Goal: Communication & Community: Answer question/provide support

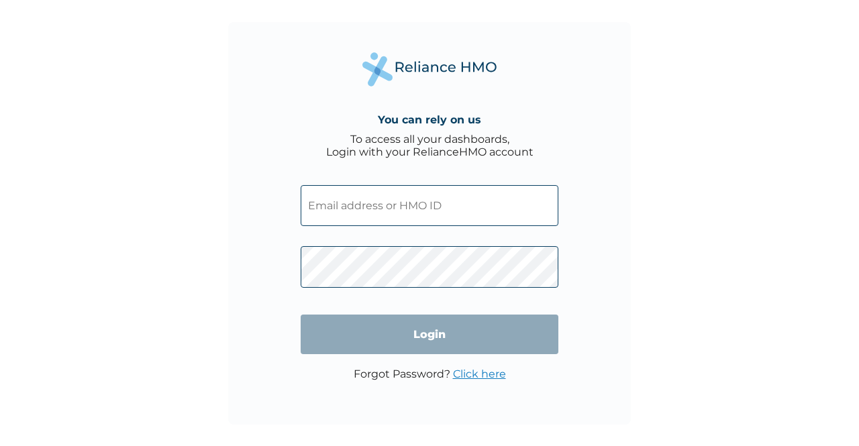
click at [354, 207] on input "text" at bounding box center [430, 205] width 258 height 41
type input "OKEOSIAWA100@GMAIL.COM"
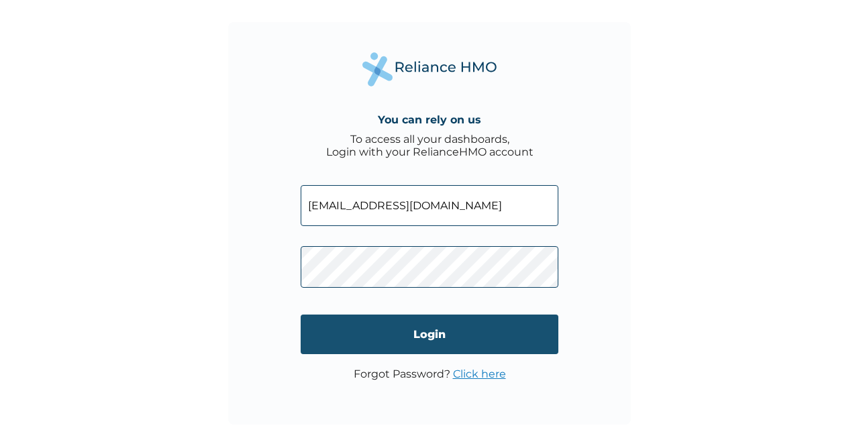
click at [403, 340] on input "Login" at bounding box center [430, 335] width 258 height 40
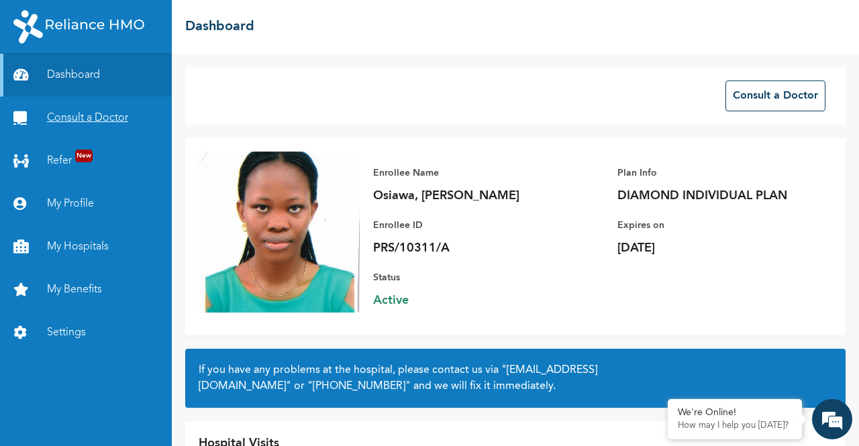
click at [97, 119] on link "Consult a Doctor" at bounding box center [86, 118] width 172 height 43
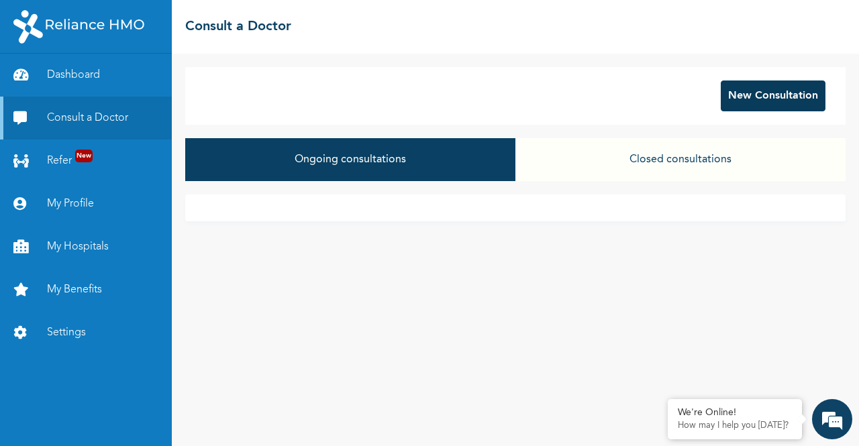
click at [771, 91] on button "New Consultation" at bounding box center [773, 96] width 105 height 31
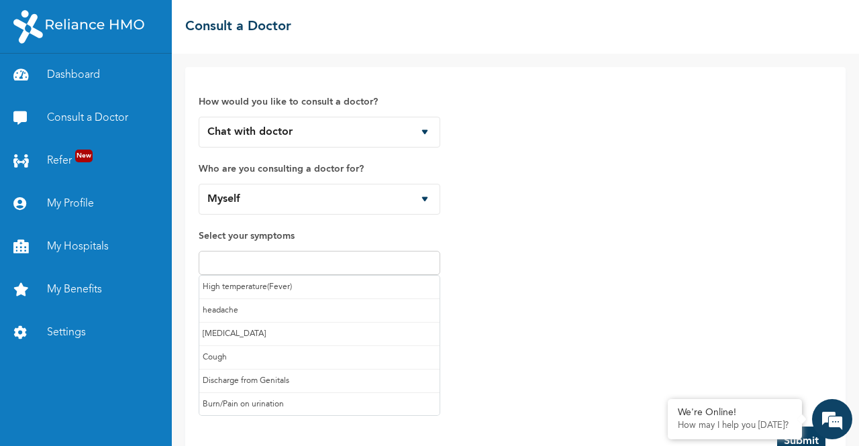
click at [342, 264] on input "text" at bounding box center [320, 263] width 234 height 16
click at [332, 258] on input "text" at bounding box center [320, 263] width 234 height 16
type input "J"
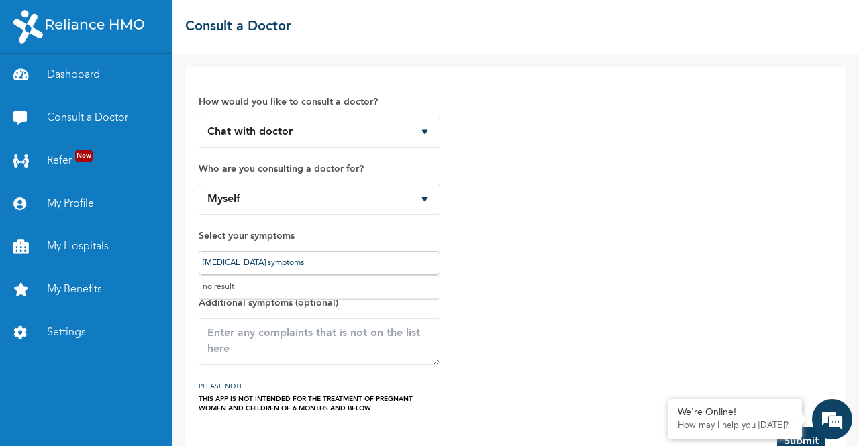
type input "Malaria symptoms"
click at [532, 293] on div "How would you like to consult a doctor? Chat with doctor Phone Call Who are you…" at bounding box center [516, 247] width 634 height 333
click at [299, 344] on textarea at bounding box center [320, 341] width 242 height 47
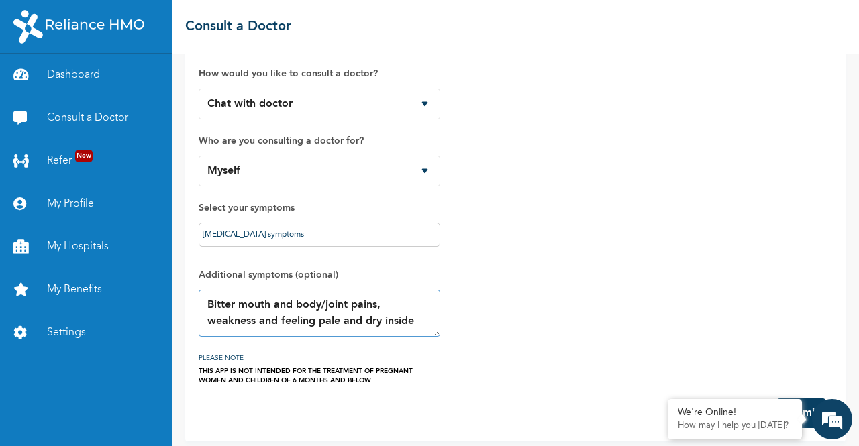
scroll to position [35, 0]
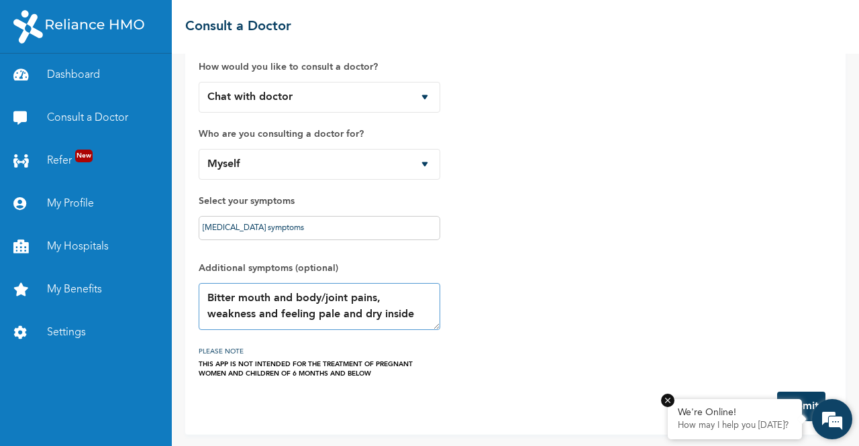
type textarea "Bitter mouth and body/joint pains, weakness and feeling pale and dry inside"
click at [672, 402] on em at bounding box center [667, 400] width 13 height 13
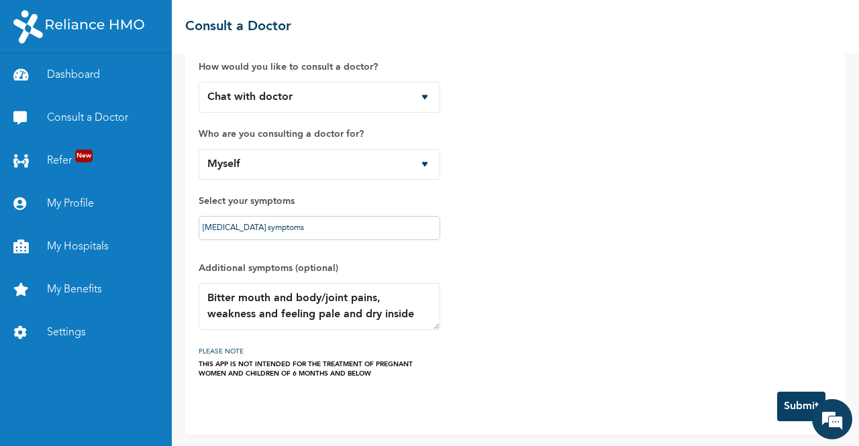
click at [788, 398] on button "Submit" at bounding box center [801, 407] width 48 height 30
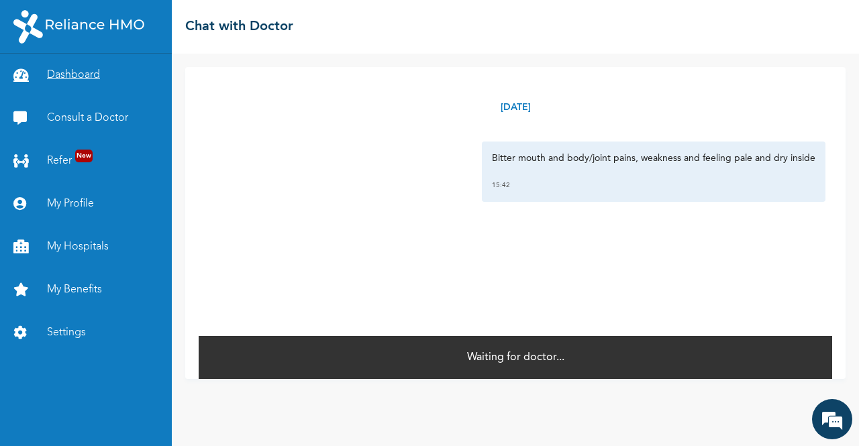
click at [87, 77] on link "Dashboard" at bounding box center [86, 75] width 172 height 43
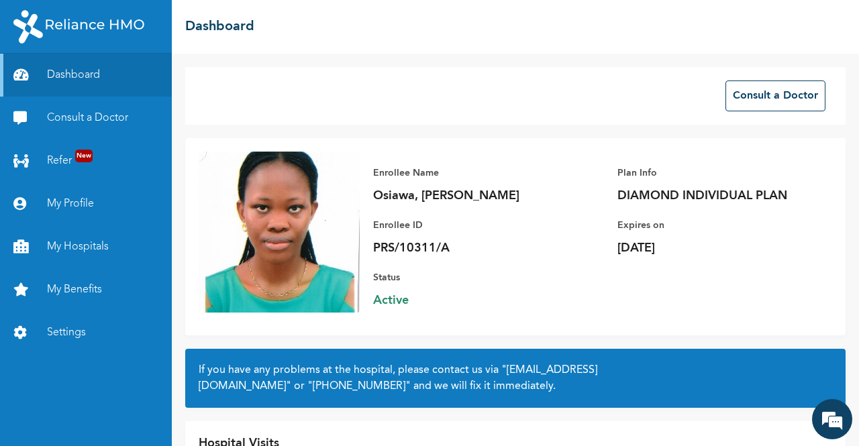
scroll to position [83, 0]
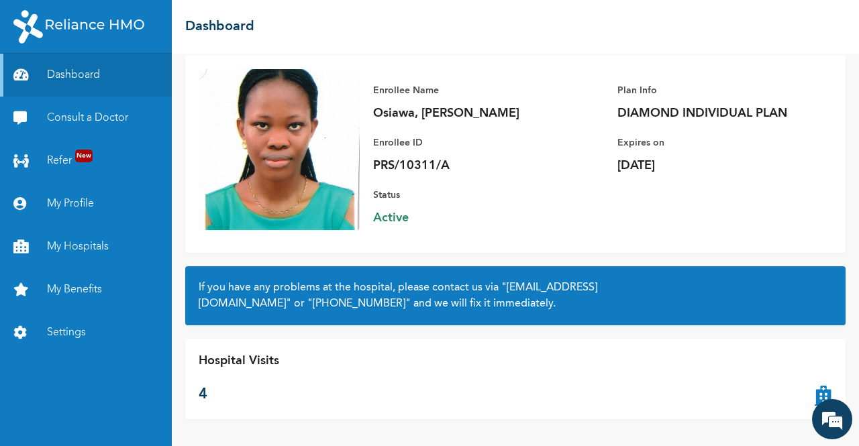
click at [815, 405] on icon at bounding box center [823, 379] width 17 height 54
drag, startPoint x: 811, startPoint y: 405, endPoint x: 473, endPoint y: 398, distance: 338.3
click at [473, 398] on div "Hospital Visits 4" at bounding box center [515, 379] width 660 height 81
click at [813, 404] on div "We're Online! How may I help you today?" at bounding box center [832, 419] width 40 height 40
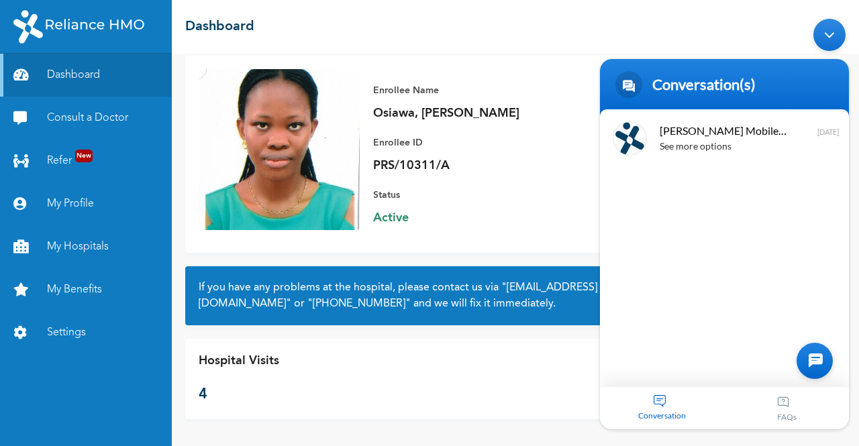
click at [420, 374] on div "Hospital Visits 4" at bounding box center [515, 379] width 660 height 81
click at [499, 197] on p "Status" at bounding box center [467, 195] width 188 height 16
click at [334, 373] on div "Hospital Visits 4" at bounding box center [515, 379] width 660 height 81
click at [240, 221] on img at bounding box center [279, 149] width 161 height 161
click at [556, 109] on div "Enrollee Name Osiawa, Oke Priscilla Enrollee ID PRS/10311/A Plan Info DIAMOND I…" at bounding box center [596, 154] width 473 height 170
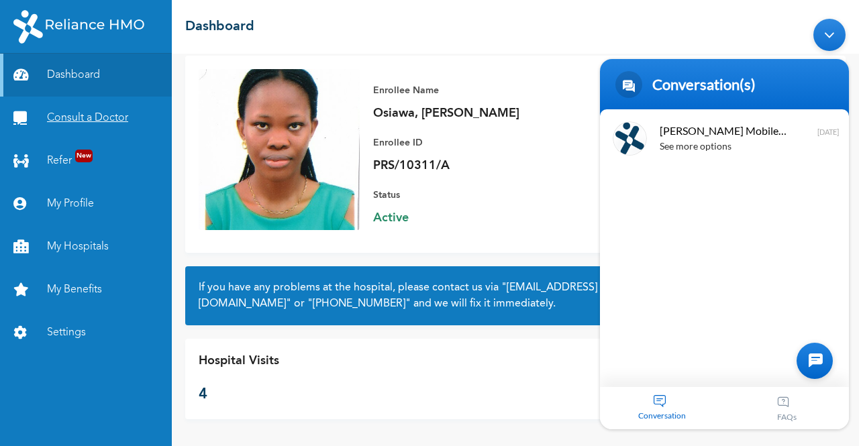
click at [55, 116] on link "Consult a Doctor" at bounding box center [86, 118] width 172 height 43
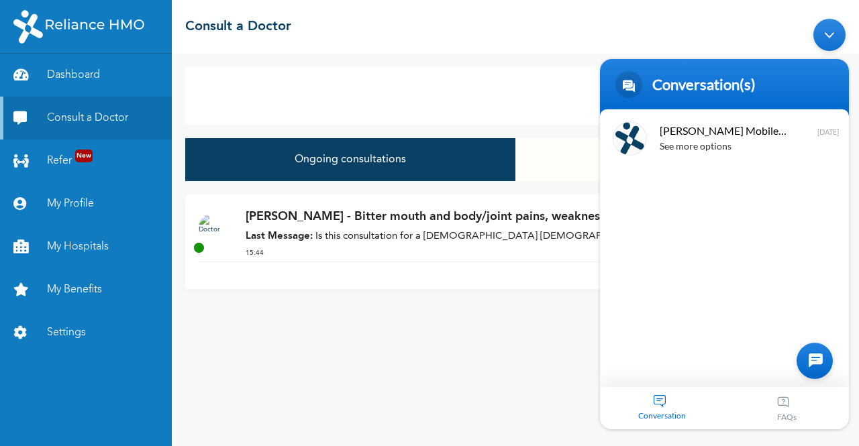
click at [344, 344] on div "New Consultation Ongoing consultations Closed consultations Dr. Aliu - Bitter m…" at bounding box center [515, 250] width 687 height 393
click at [387, 223] on p "[PERSON_NAME] - Bitter mouth and body/joint pains, weakness and feeling pale an…" at bounding box center [530, 217] width 569 height 18
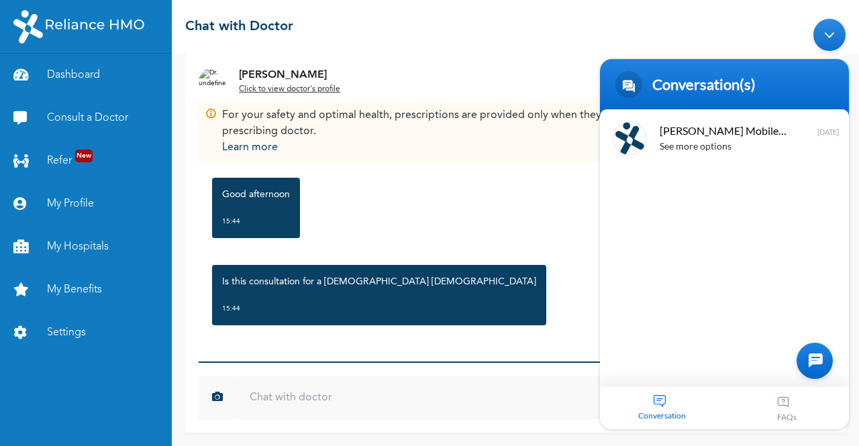
scroll to position [71, 0]
click at [284, 405] on input "text" at bounding box center [484, 398] width 496 height 43
type input "Yes"
click at [732, 377] on button "Send" at bounding box center [778, 398] width 93 height 43
click at [506, 273] on div "Is this consultation for a 31yr old female 15:44" at bounding box center [515, 295] width 620 height 74
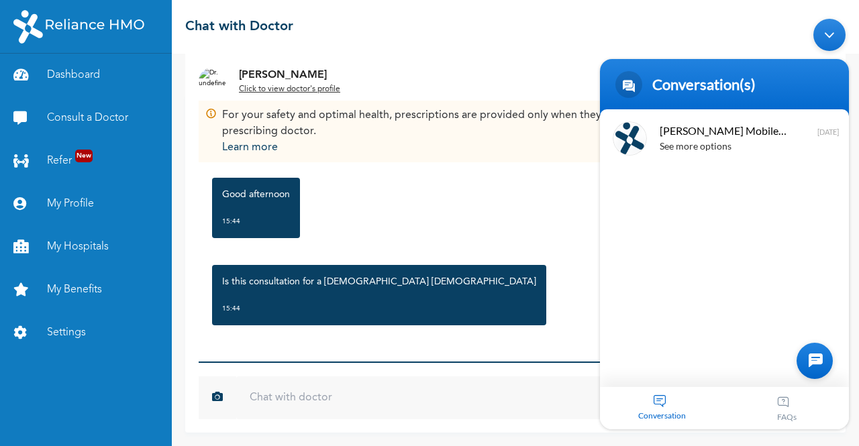
click at [510, 275] on div "Is this consultation for a 31yr old female 15:44" at bounding box center [515, 295] width 620 height 74
click at [621, 59] on header "Conversation(s)" at bounding box center [724, 87] width 249 height 57
click at [827, 40] on div "Minimize live chat window" at bounding box center [829, 35] width 32 height 32
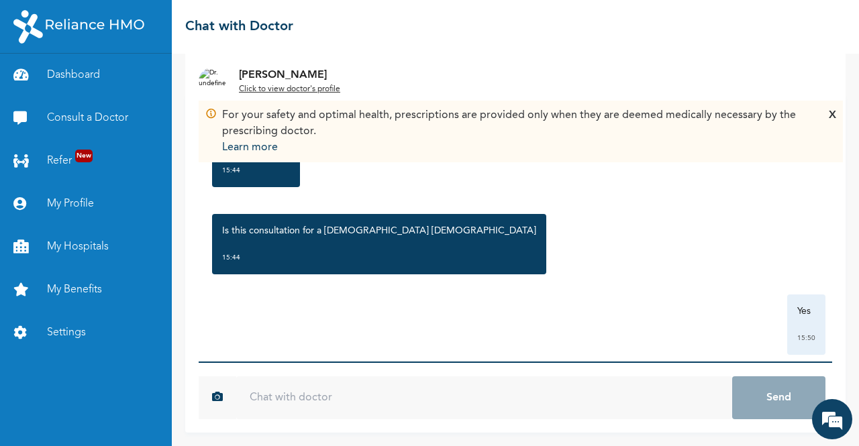
scroll to position [145, 0]
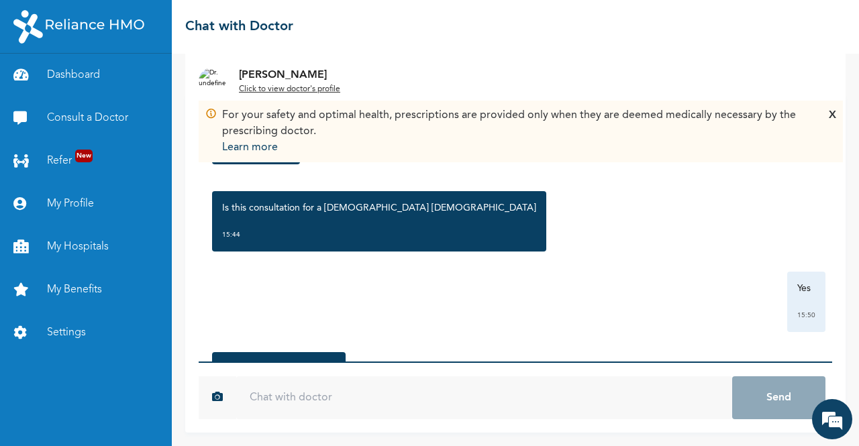
click at [834, 112] on div "X" at bounding box center [832, 131] width 7 height 48
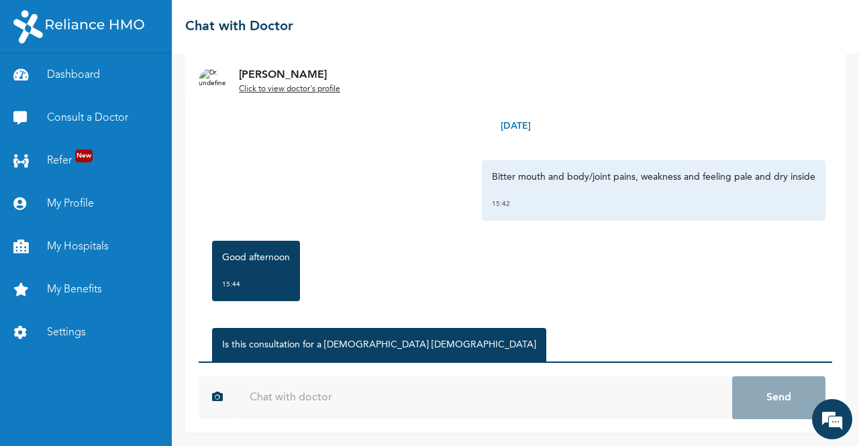
scroll to position [232, 0]
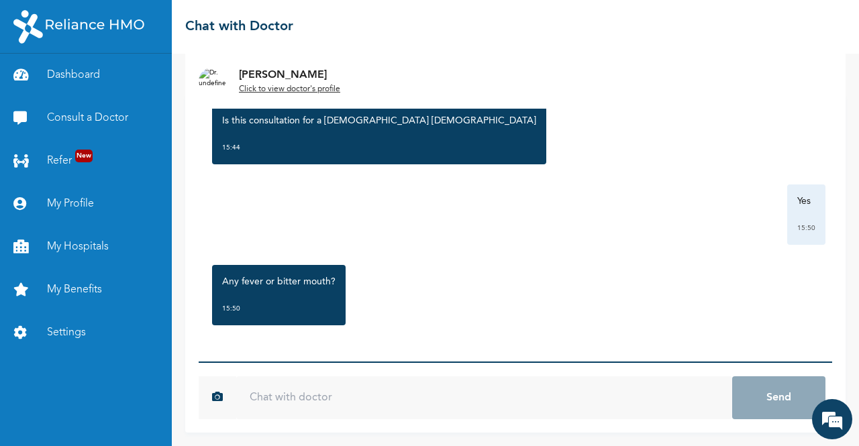
click at [298, 403] on input "text" at bounding box center [484, 398] width 496 height 43
click at [274, 395] on input "text" at bounding box center [484, 398] width 496 height 43
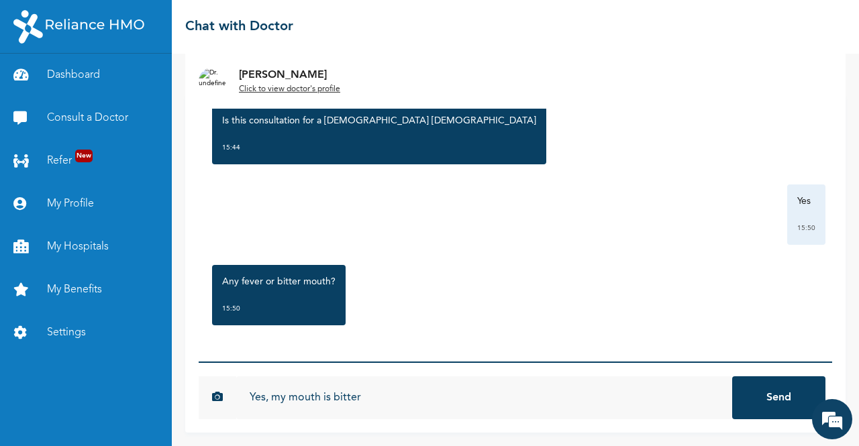
type input "Yes, my mouth is bitter"
click at [732, 377] on button "Send" at bounding box center [778, 398] width 93 height 43
type input "..and I felt feverish last night"
click at [732, 377] on button "Send" at bounding box center [778, 398] width 93 height 43
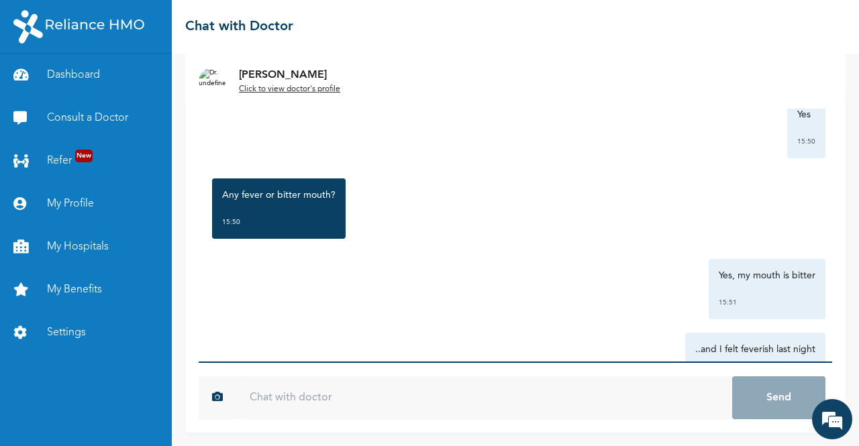
scroll to position [380, 0]
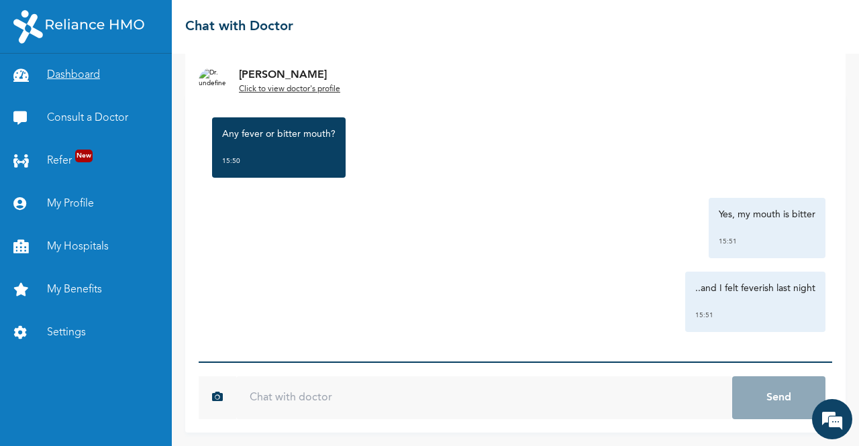
click at [86, 76] on link "Dashboard" at bounding box center [86, 75] width 172 height 43
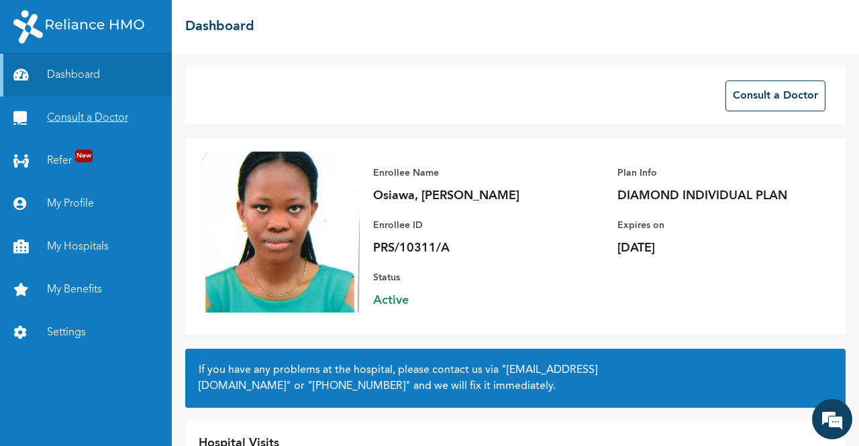
click at [81, 117] on link "Consult a Doctor" at bounding box center [86, 118] width 172 height 43
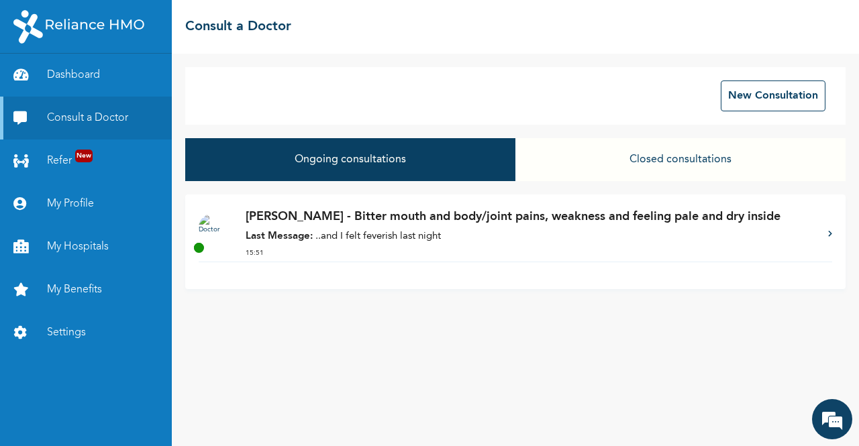
click at [450, 236] on p "Last Message: ..and I felt feverish last night" at bounding box center [530, 237] width 569 height 15
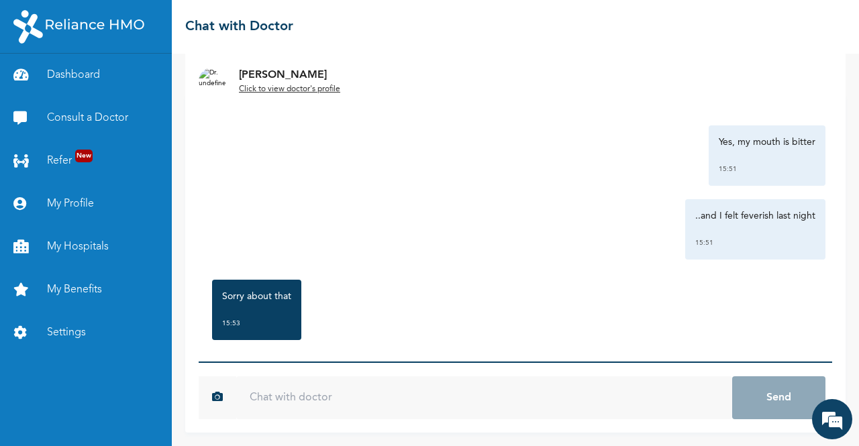
scroll to position [554, 0]
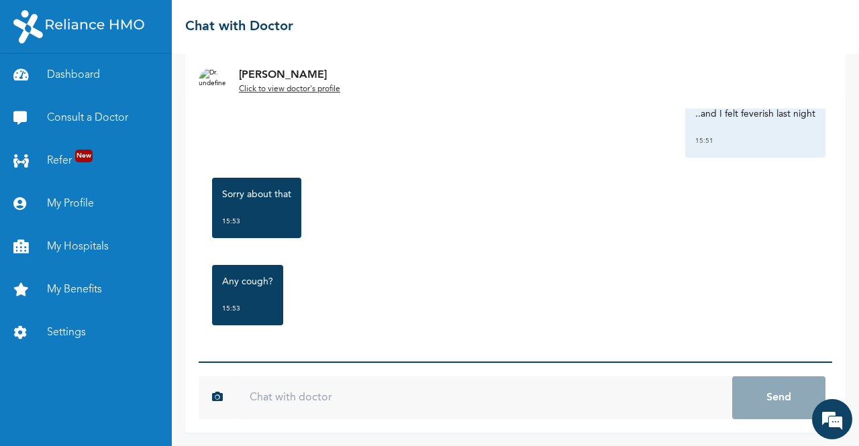
click at [261, 387] on input "text" at bounding box center [484, 398] width 496 height 43
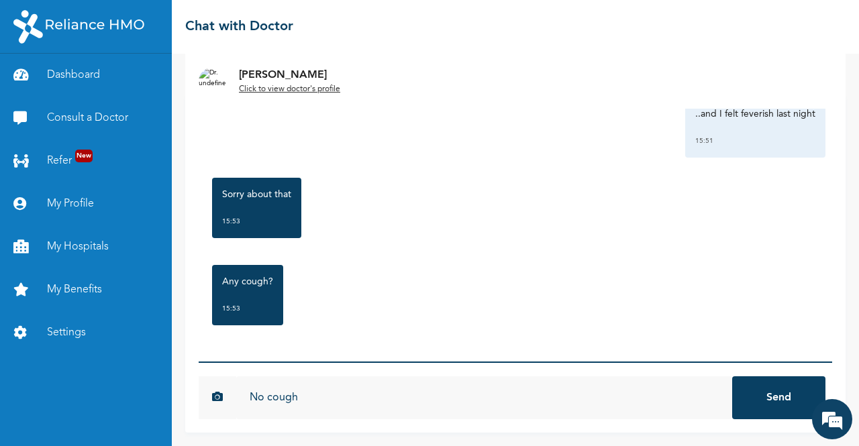
type input "No cough"
click at [732, 377] on button "Send" at bounding box center [778, 398] width 93 height 43
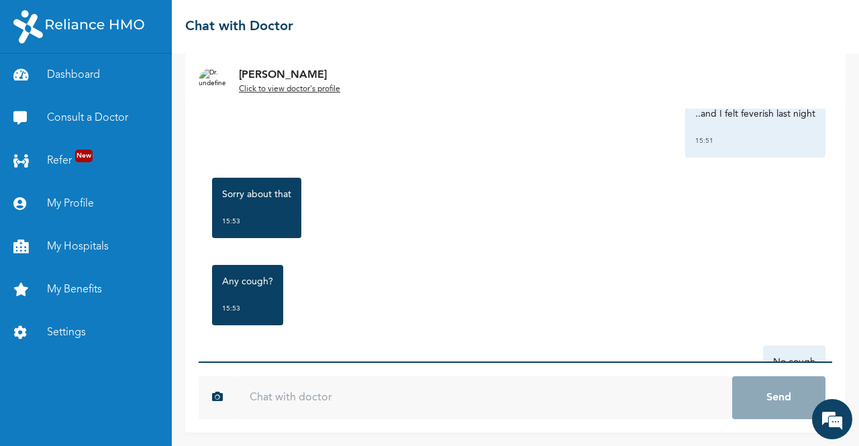
scroll to position [628, 0]
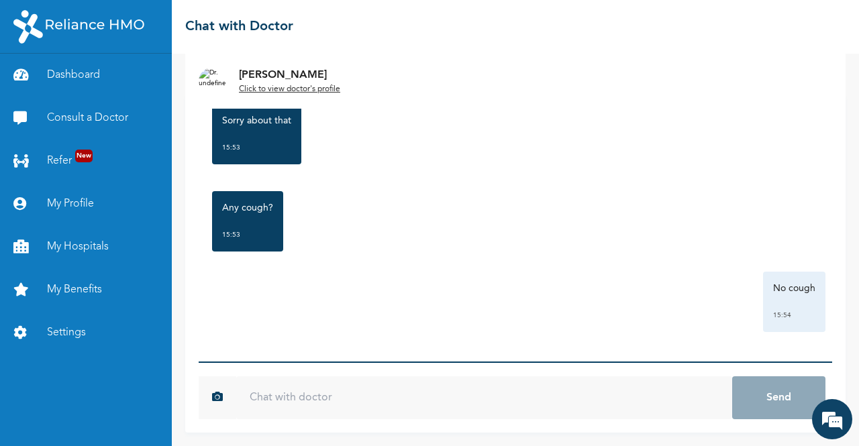
click at [305, 409] on input "text" at bounding box center [484, 398] width 496 height 43
type input "H"
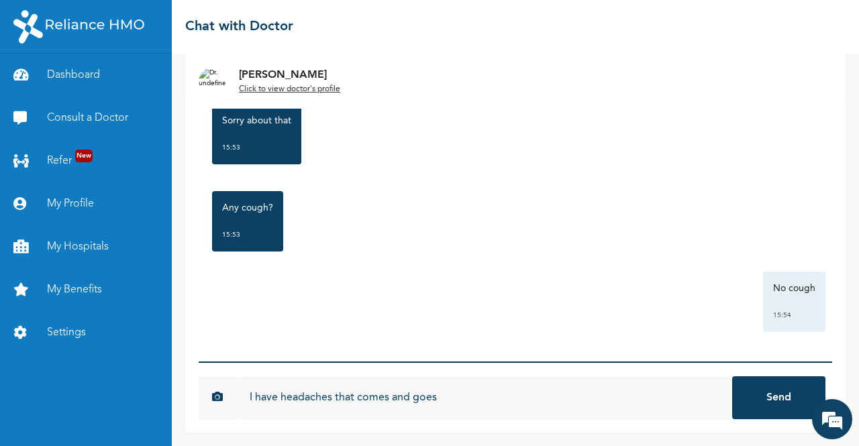
type input "I have headaches that comes and goes"
click at [732, 377] on button "Send" at bounding box center [778, 398] width 93 height 43
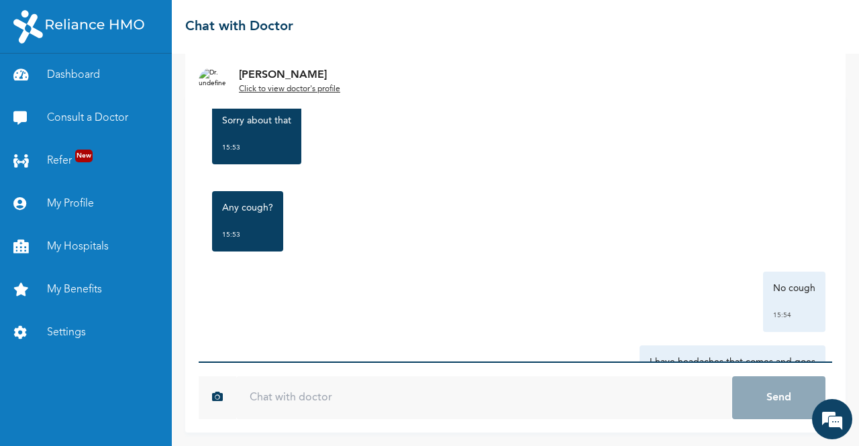
scroll to position [702, 0]
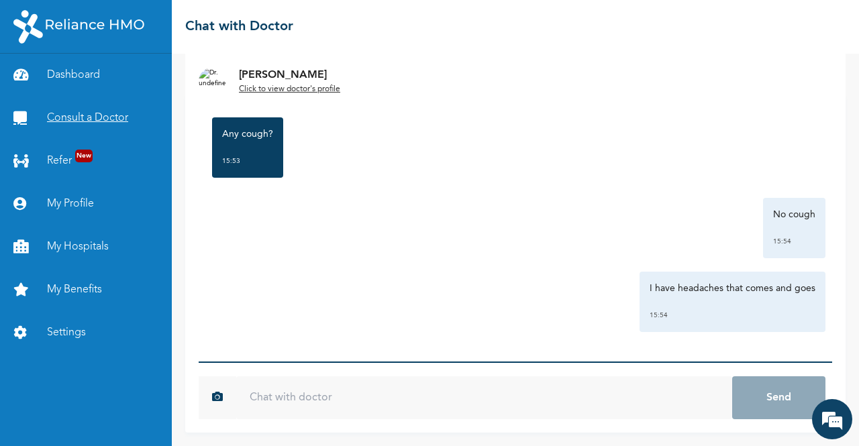
click at [104, 117] on link "Consult a Doctor" at bounding box center [86, 118] width 172 height 43
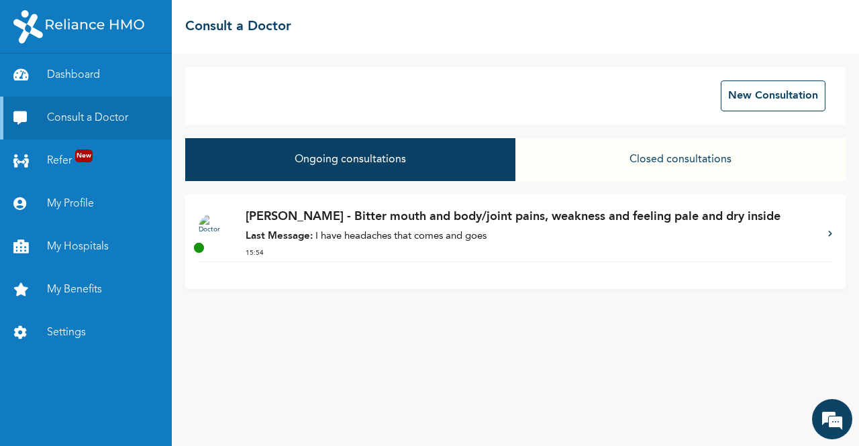
click at [293, 236] on strong "Last Message:" at bounding box center [279, 237] width 67 height 10
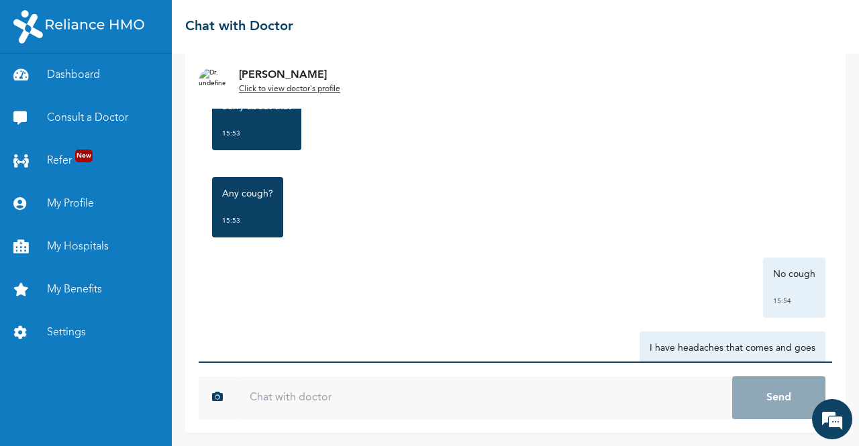
scroll to position [789, 0]
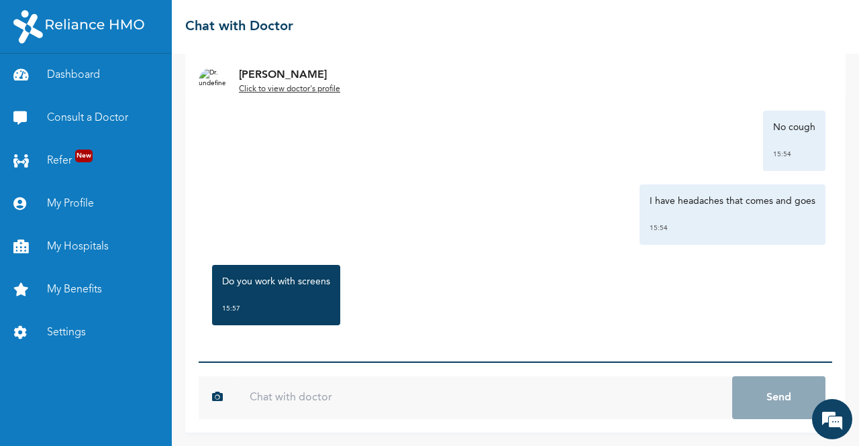
click at [262, 401] on input "text" at bounding box center [484, 398] width 496 height 43
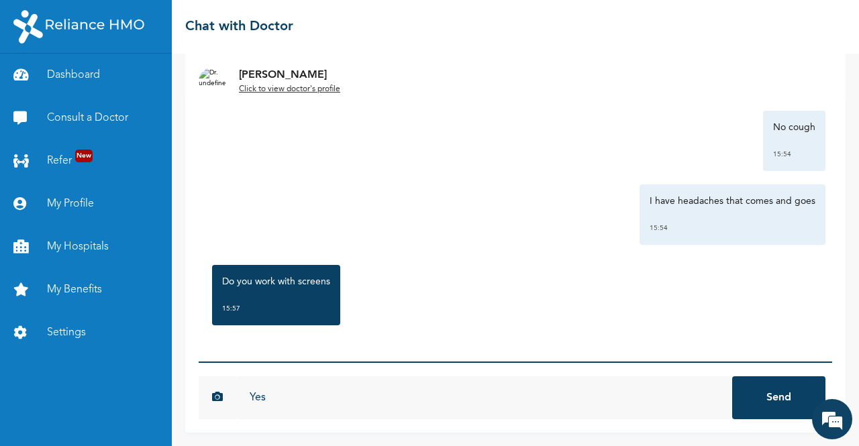
type input "Yes"
click at [770, 409] on button "Send" at bounding box center [778, 398] width 93 height 43
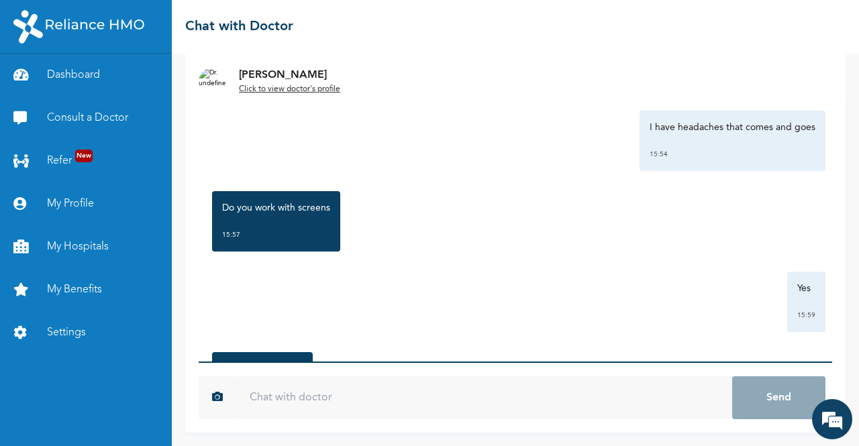
scroll to position [950, 0]
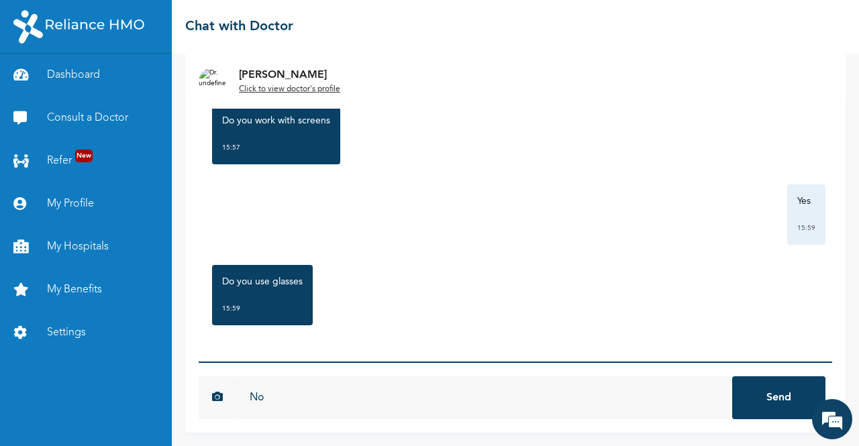
type input "No"
click at [732, 377] on button "Send" at bounding box center [778, 398] width 93 height 43
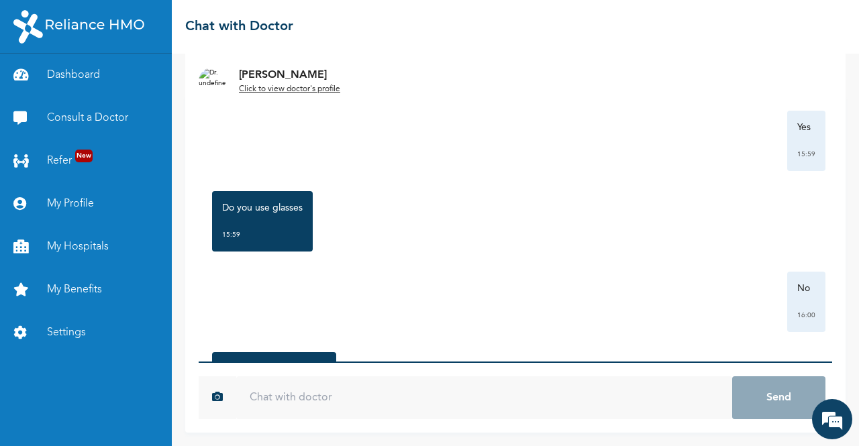
scroll to position [1111, 0]
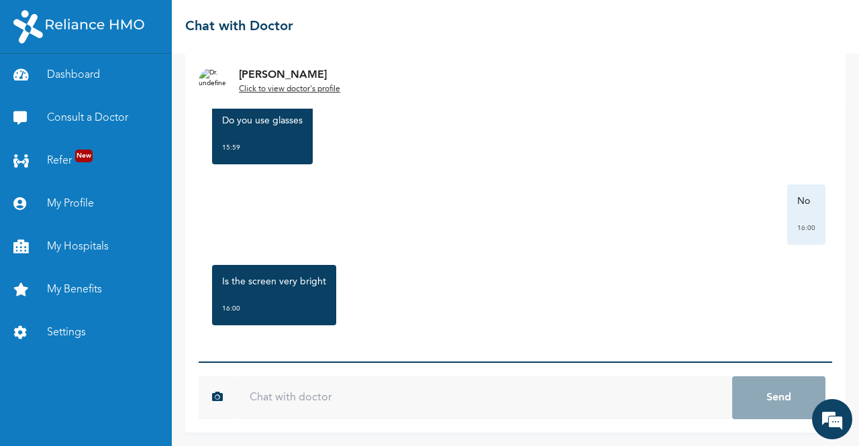
click at [332, 399] on input "text" at bounding box center [484, 398] width 496 height 43
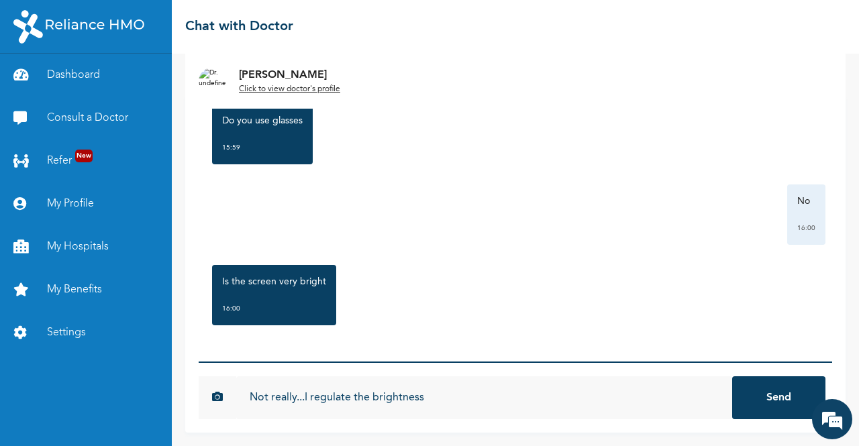
type input "Not really...I regulate the brightness"
click at [732, 377] on button "Send" at bounding box center [778, 398] width 93 height 43
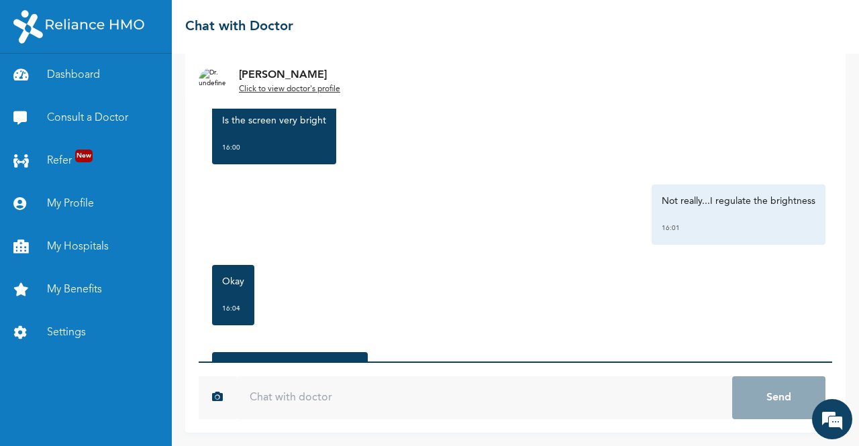
scroll to position [1360, 0]
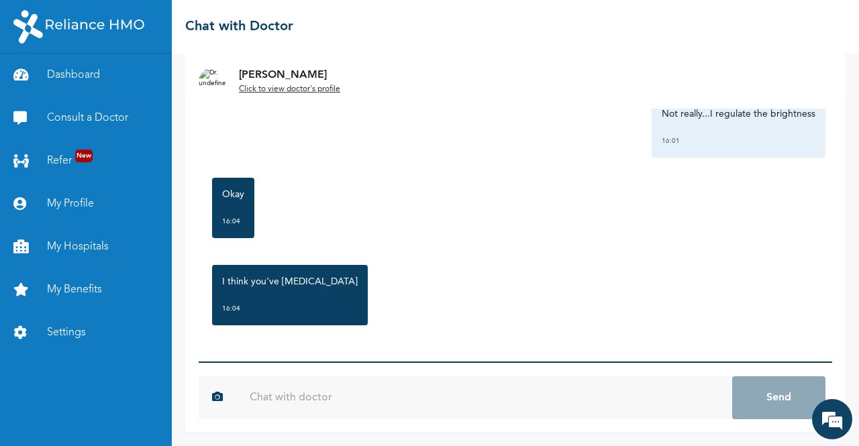
click at [409, 195] on div "Okay 16:04" at bounding box center [515, 208] width 620 height 74
click at [311, 407] on input "text" at bounding box center [484, 398] width 496 height 43
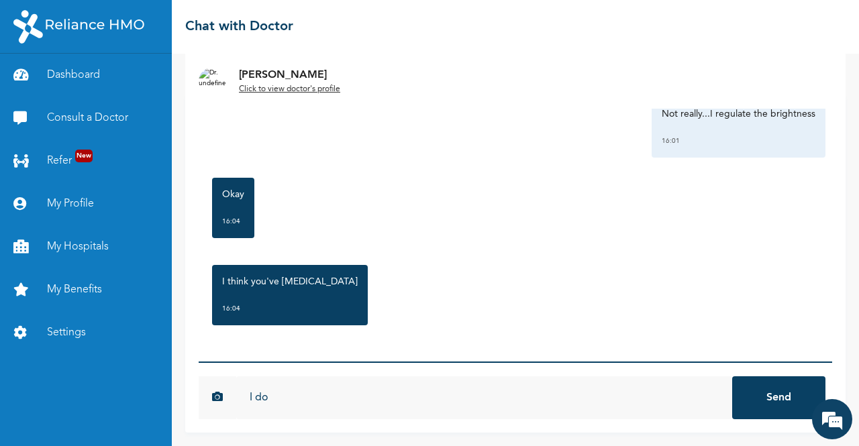
type input "I do"
click at [732, 377] on button "Send" at bounding box center [778, 398] width 93 height 43
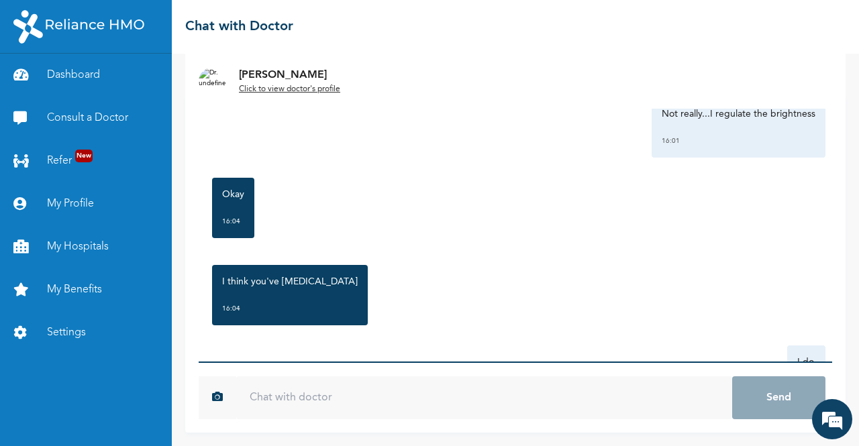
scroll to position [1434, 0]
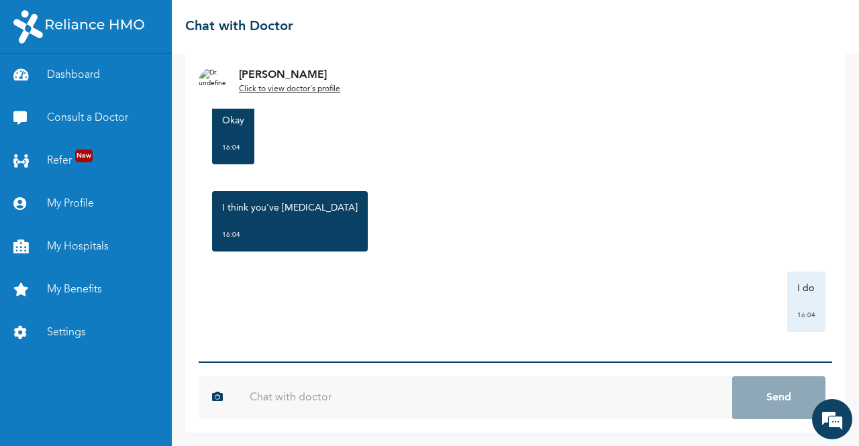
click at [303, 91] on u "Click to view doctor's profile" at bounding box center [289, 89] width 101 height 8
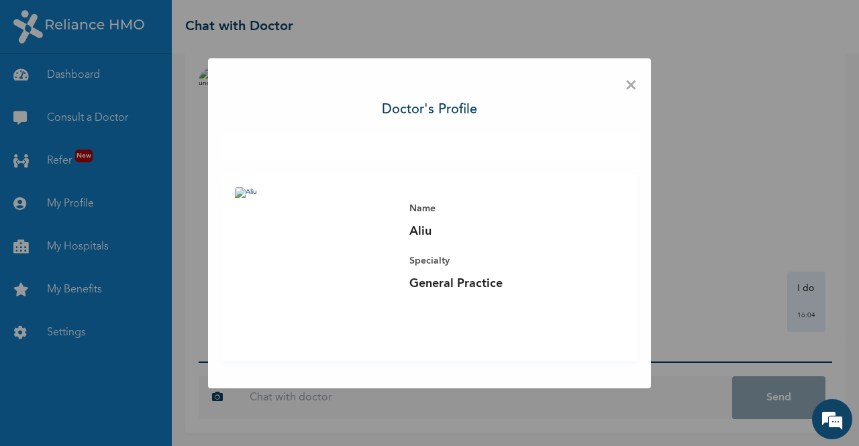
click at [630, 87] on span "×" at bounding box center [631, 86] width 13 height 28
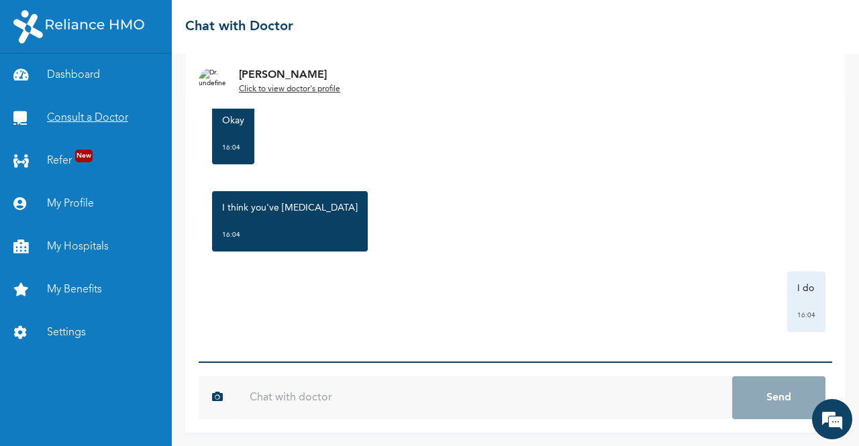
click at [83, 126] on link "Consult a Doctor" at bounding box center [86, 118] width 172 height 43
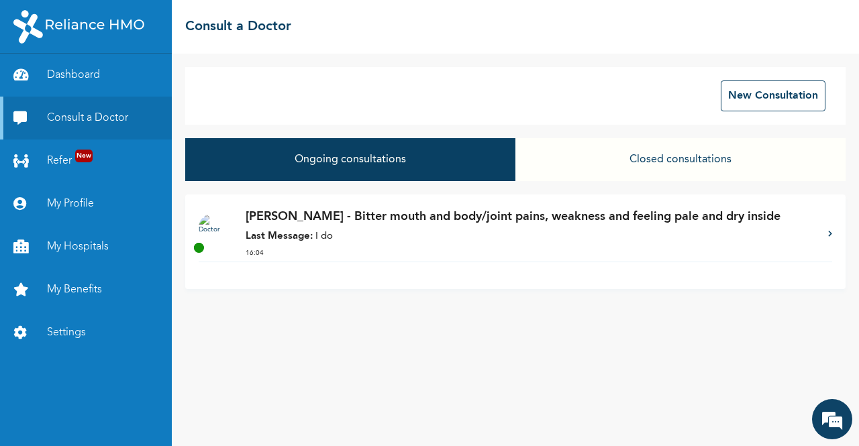
click at [413, 241] on p "Last Message: I do" at bounding box center [530, 237] width 569 height 15
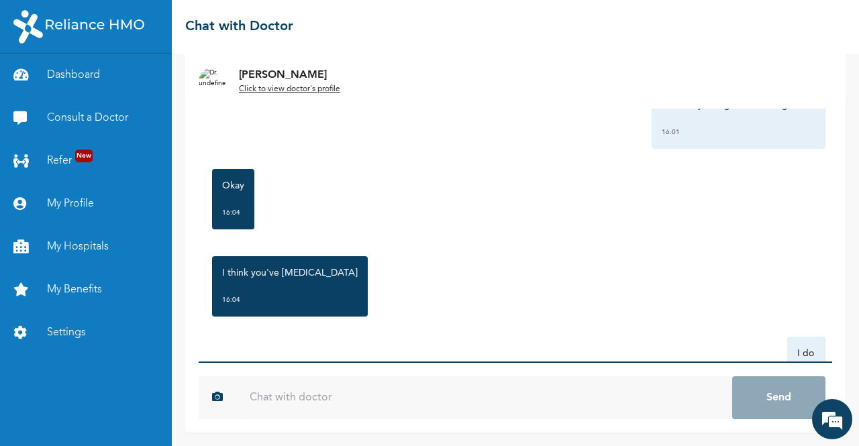
scroll to position [1434, 0]
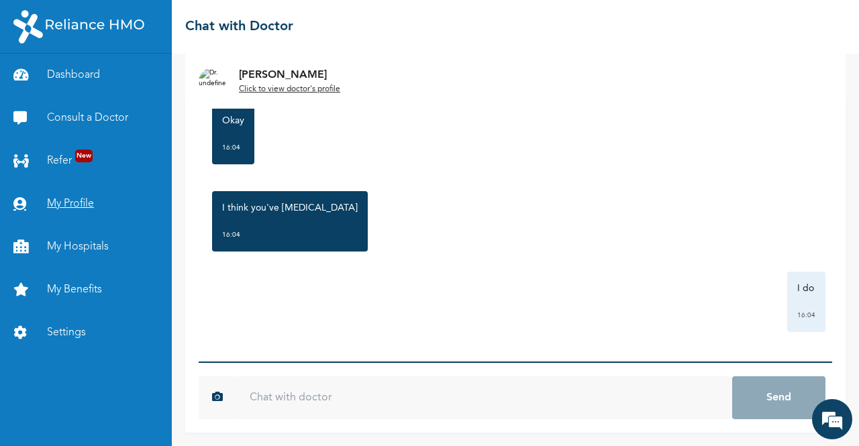
click at [86, 203] on link "My Profile" at bounding box center [86, 204] width 172 height 43
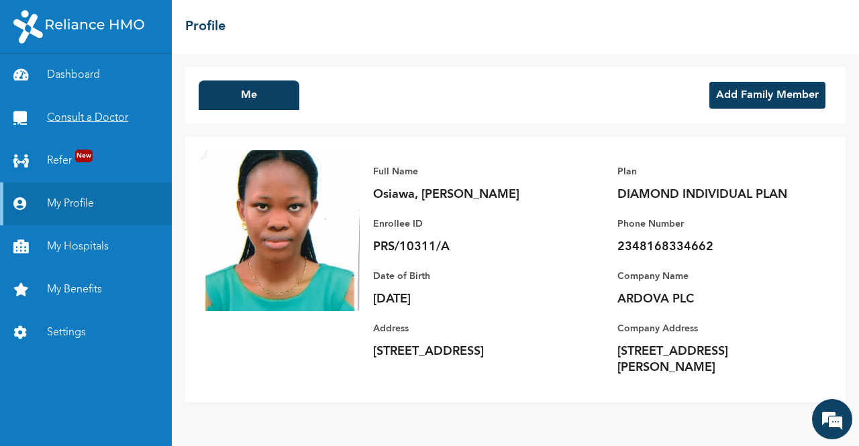
click at [117, 120] on link "Consult a Doctor" at bounding box center [86, 118] width 172 height 43
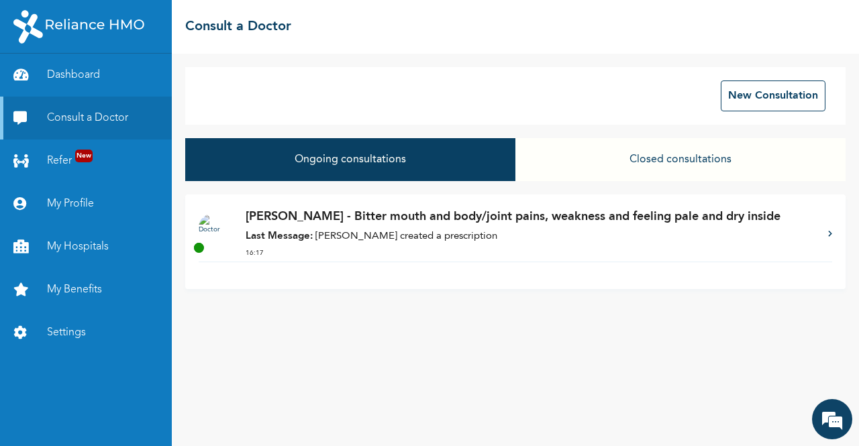
click at [373, 229] on div "Dr. Aliu - Bitter mouth and body/joint pains, weakness and feeling pale and dry…" at bounding box center [530, 235] width 569 height 54
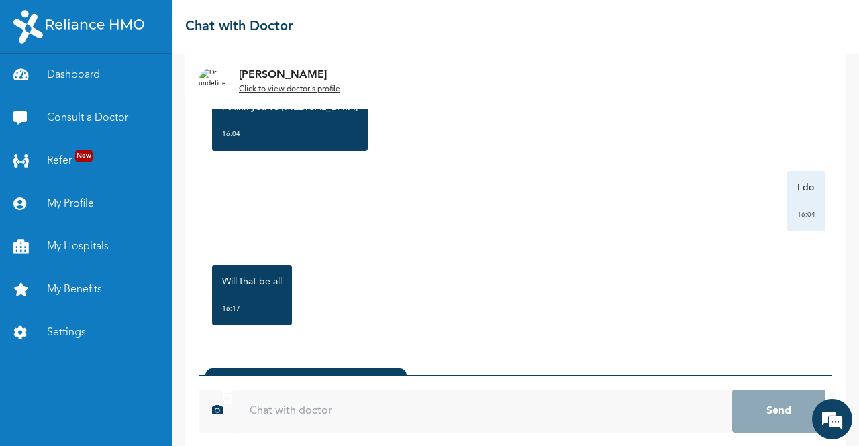
scroll to position [103, 0]
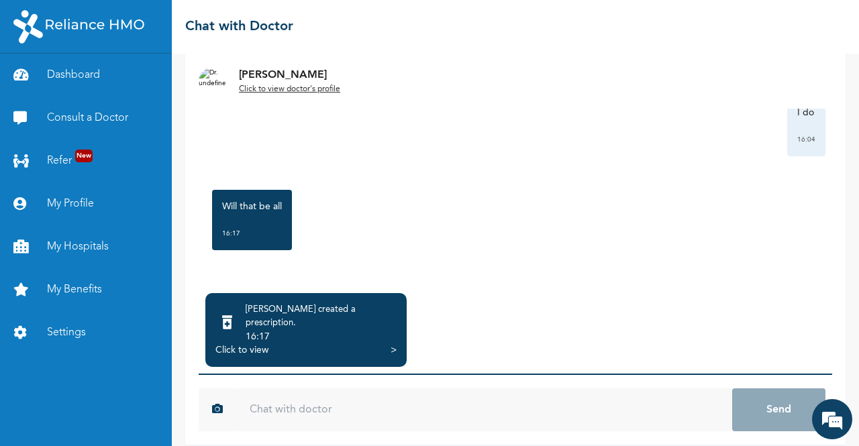
click at [244, 344] on div "Click to view" at bounding box center [241, 350] width 53 height 13
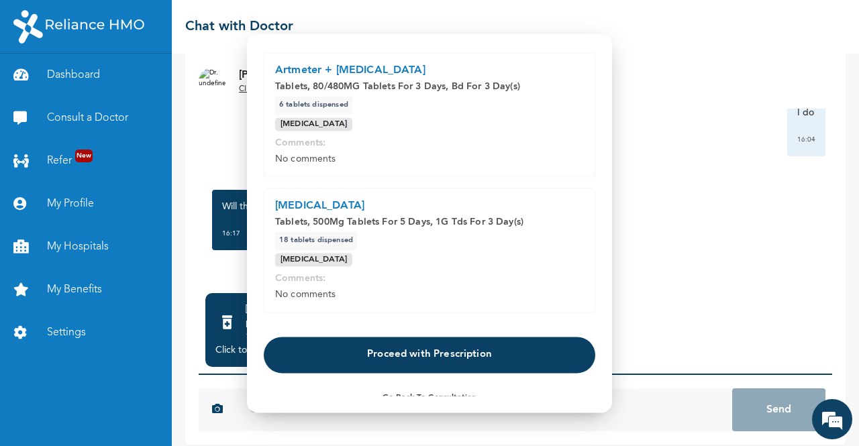
scroll to position [70, 0]
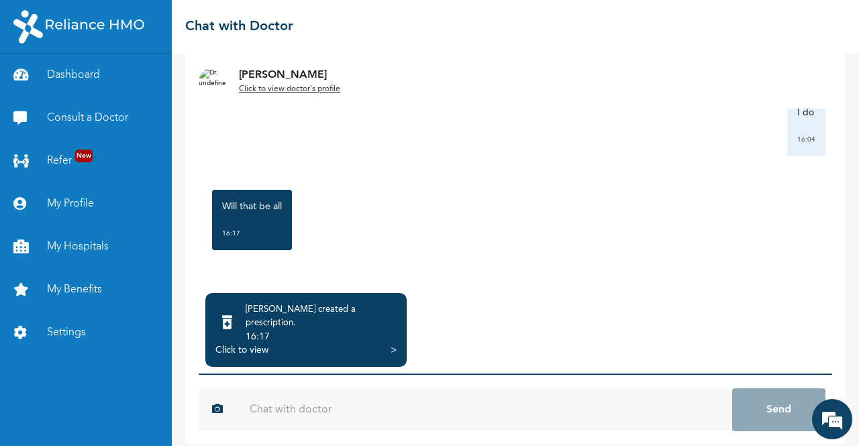
click at [493, 401] on input "text" at bounding box center [484, 410] width 496 height 43
click at [352, 391] on input "text" at bounding box center [484, 410] width 496 height 43
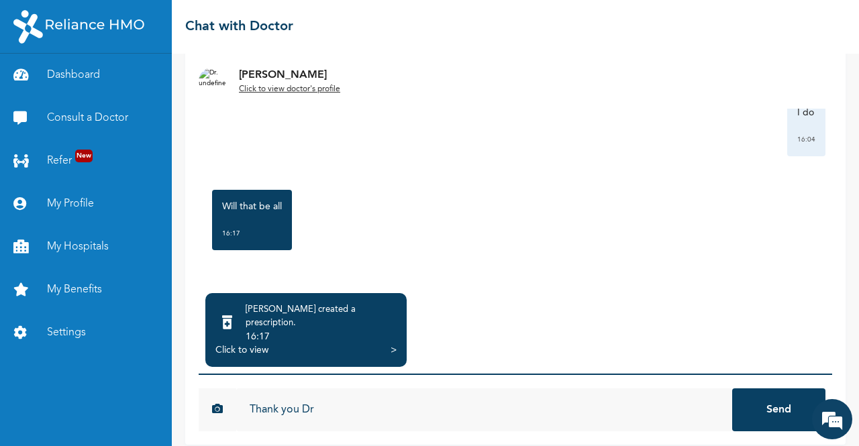
type input "Thank you Dr"
click at [732, 389] on button "Send" at bounding box center [778, 410] width 93 height 43
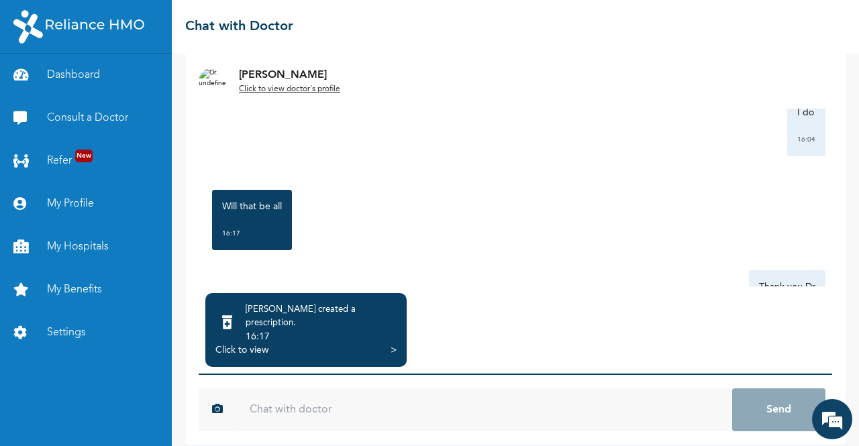
click at [252, 344] on div "Click to view" at bounding box center [241, 350] width 53 height 13
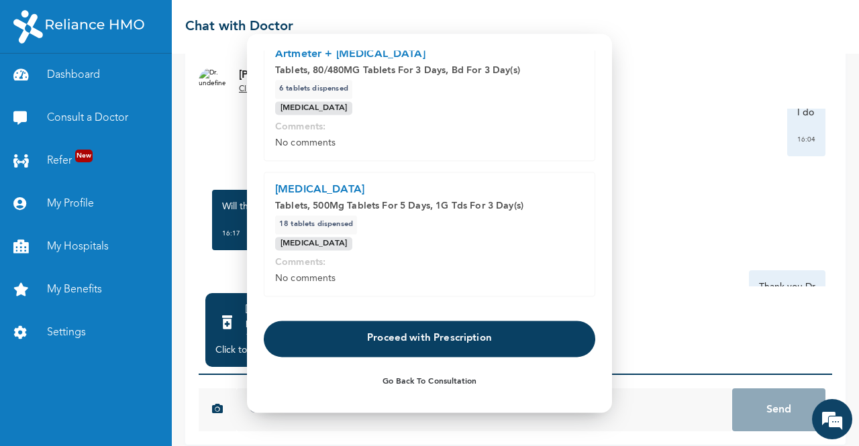
click at [408, 337] on button "Proceed with Prescription" at bounding box center [430, 339] width 332 height 36
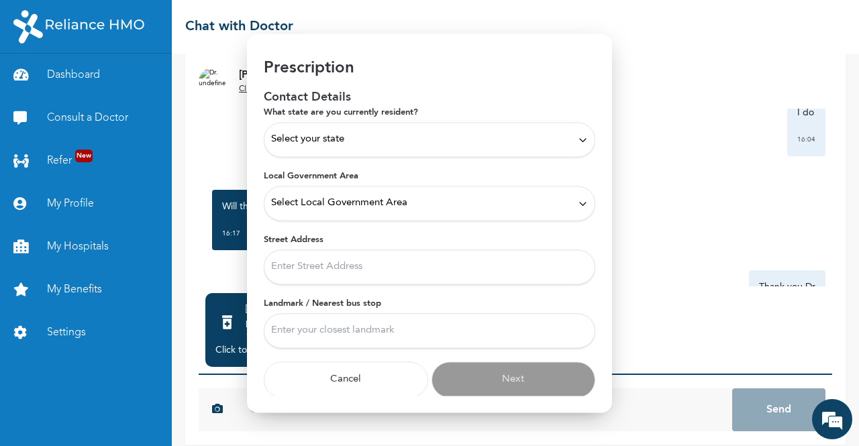
click at [370, 138] on div "Select your state" at bounding box center [429, 139] width 317 height 15
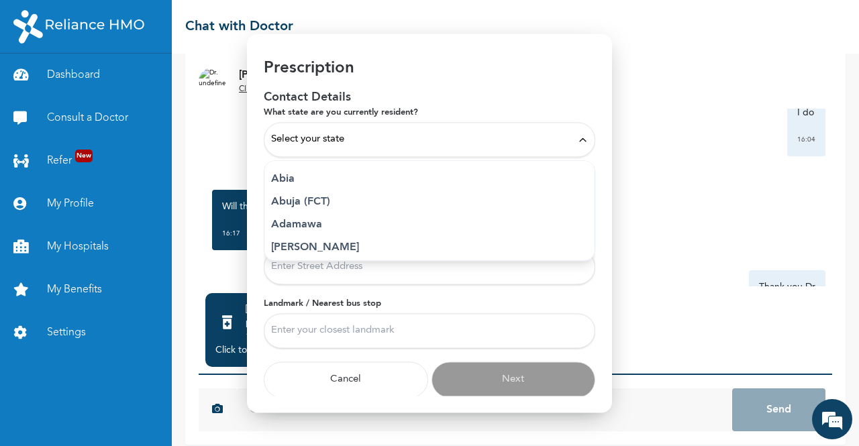
click at [370, 139] on div "Select your state" at bounding box center [429, 139] width 317 height 15
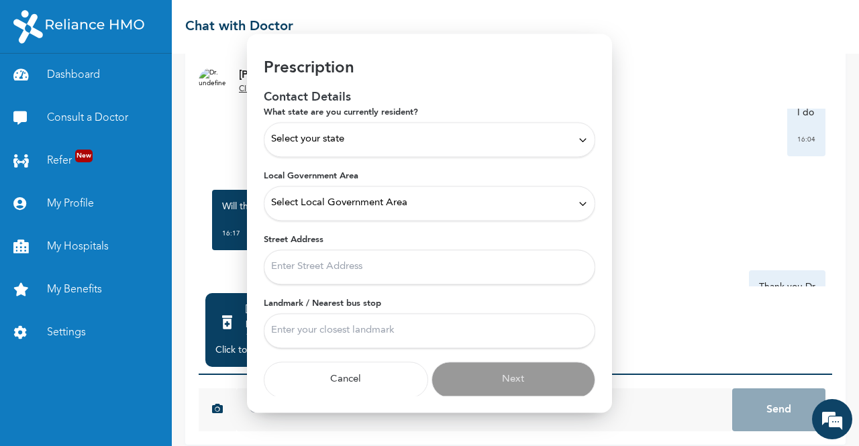
click at [573, 150] on div "Select your state" at bounding box center [430, 139] width 332 height 35
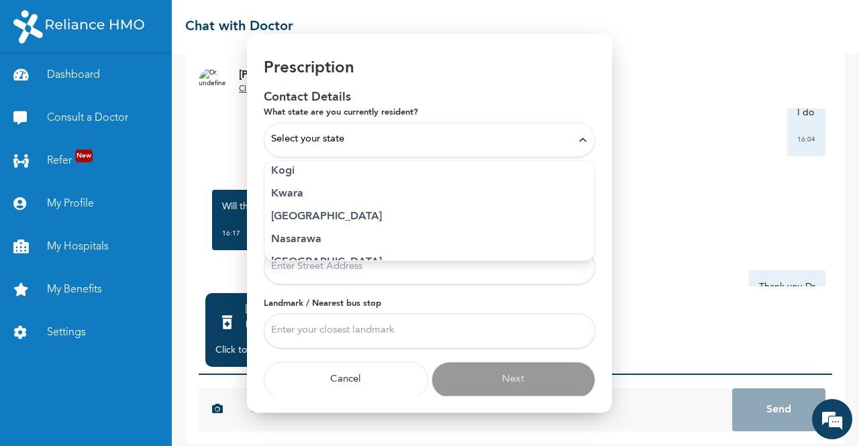
scroll to position [509, 0]
click at [312, 218] on p "Lagos" at bounding box center [429, 217] width 317 height 16
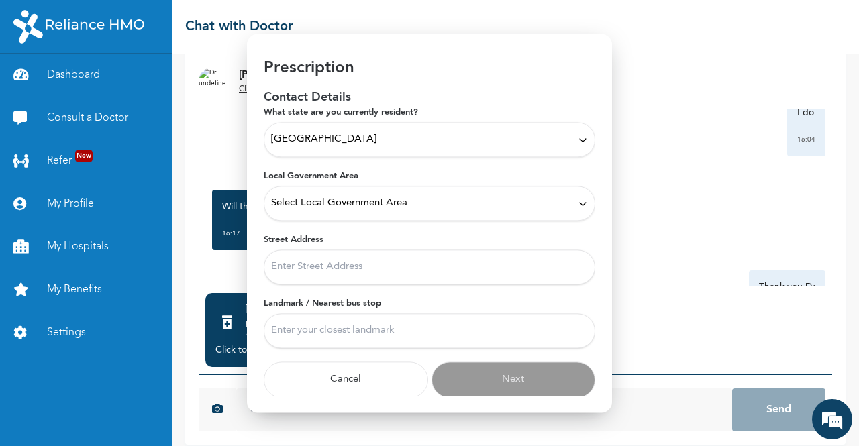
click at [396, 203] on span "Select Local Government Area" at bounding box center [339, 203] width 136 height 15
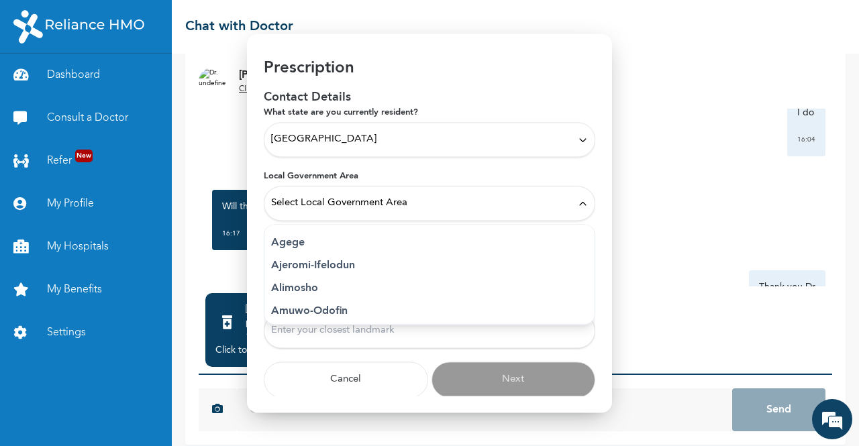
click at [290, 245] on p "Agege" at bounding box center [429, 243] width 317 height 16
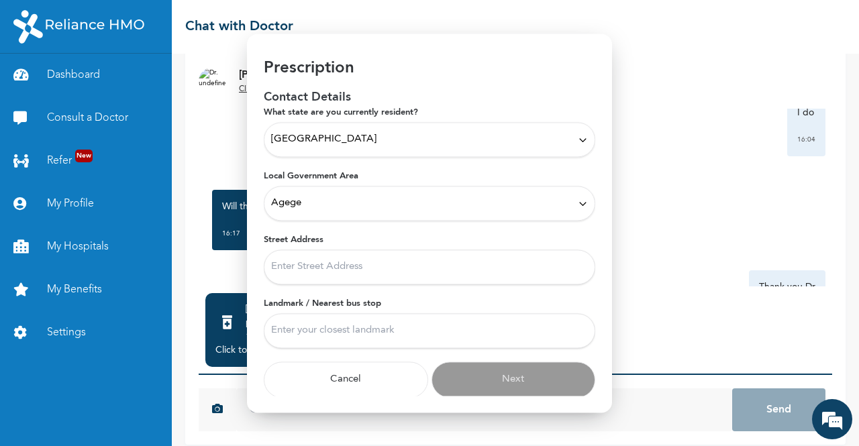
click at [378, 272] on input "Street Address" at bounding box center [430, 267] width 332 height 35
type input "Yaya Obe Street"
click at [428, 324] on input "Landmark / Nearest bus stop" at bounding box center [430, 330] width 332 height 35
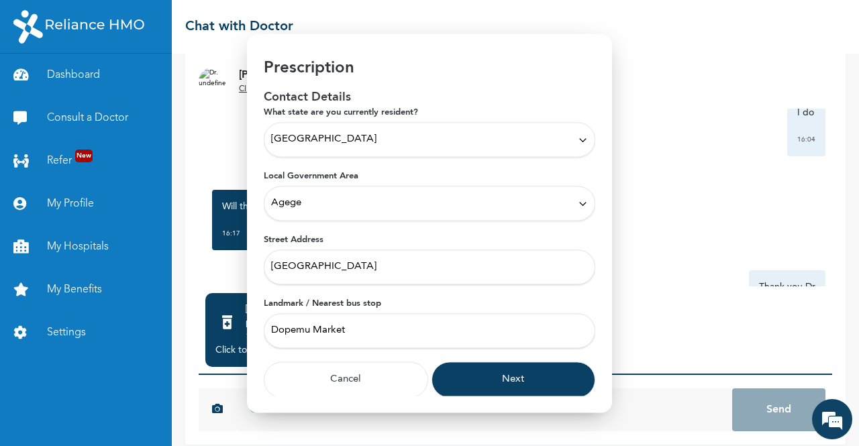
type input "Dopemu Market"
click at [270, 264] on input "Yaya Obe Street" at bounding box center [430, 267] width 332 height 35
click at [393, 267] on input "4,Yaya Obe Street" at bounding box center [430, 267] width 332 height 35
type input "4,Yaya Obe Street, Dopemu"
click at [507, 373] on button "Next" at bounding box center [514, 380] width 164 height 36
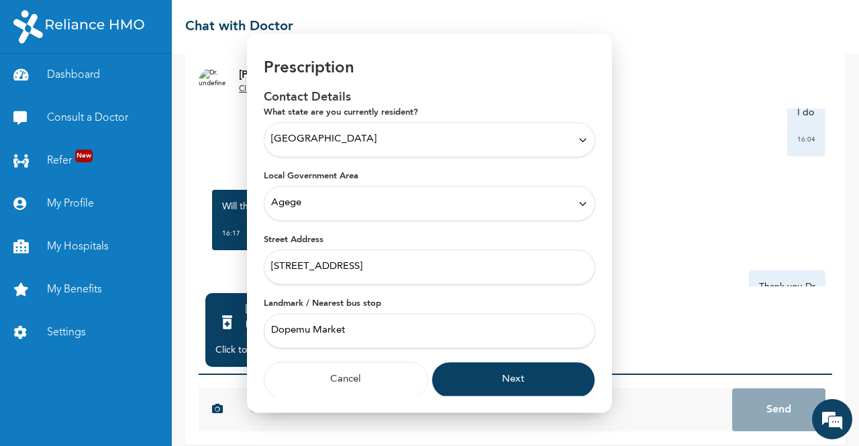
scroll to position [0, 0]
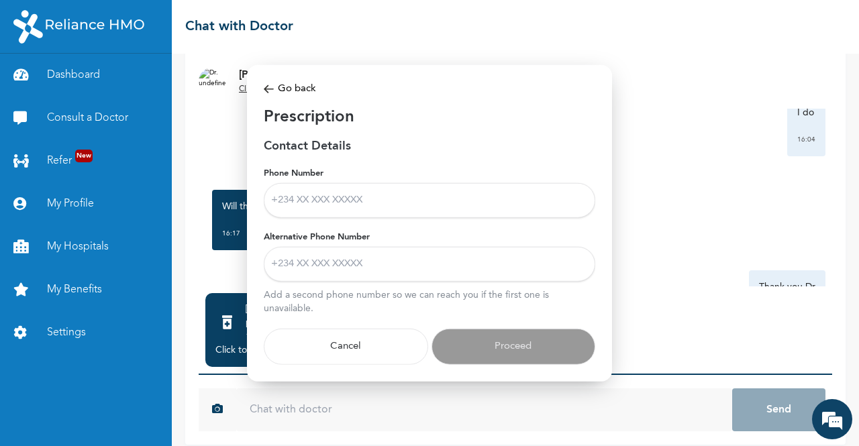
click at [370, 202] on input "Phone Number" at bounding box center [430, 200] width 332 height 35
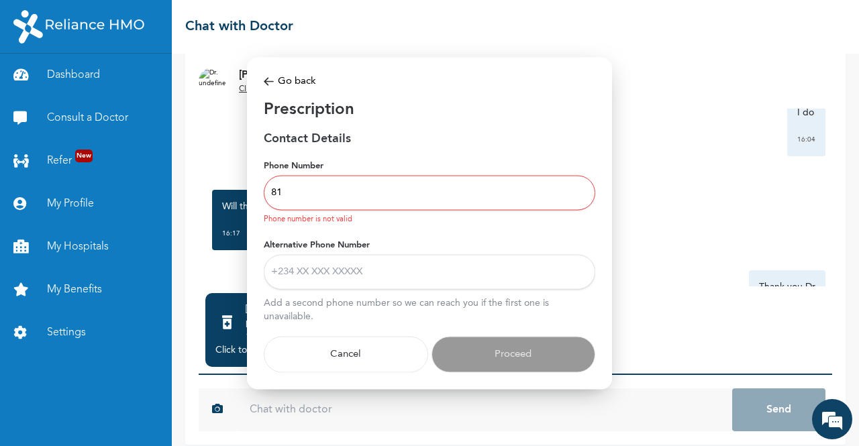
type input "8"
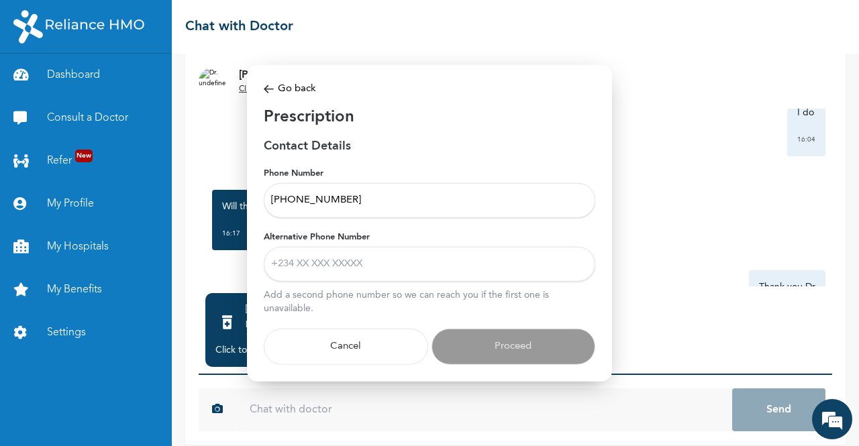
type input "+2348168334662"
click at [346, 257] on input "Alternative Phone Number" at bounding box center [430, 264] width 332 height 35
drag, startPoint x: 366, startPoint y: 206, endPoint x: 260, endPoint y: 210, distance: 106.8
click at [260, 210] on div "Modal Go back Prescription Contact Details Phone Number +2348168334662 Alternat…" at bounding box center [429, 222] width 365 height 317
click at [279, 264] on input "Alternative Phone Number" at bounding box center [430, 264] width 332 height 35
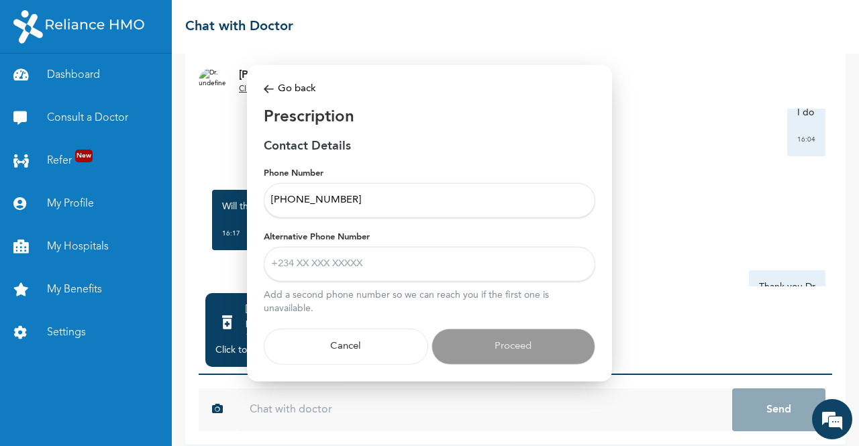
paste input "+2348168334662"
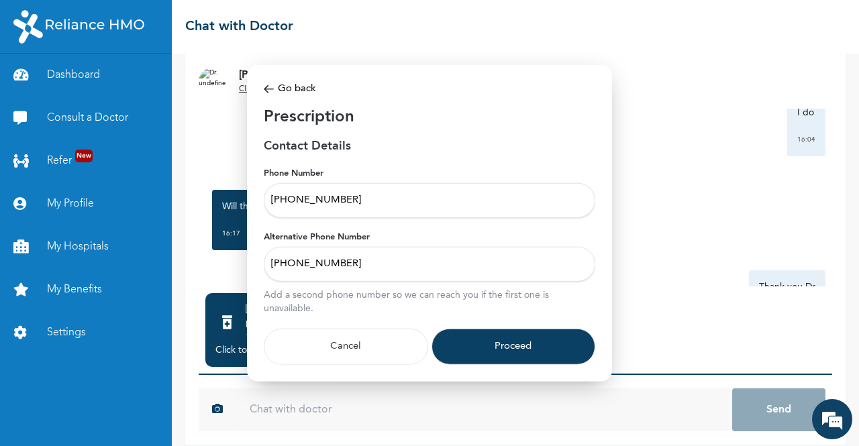
type input "+2348168334662"
click at [513, 348] on button "Proceed" at bounding box center [514, 347] width 164 height 36
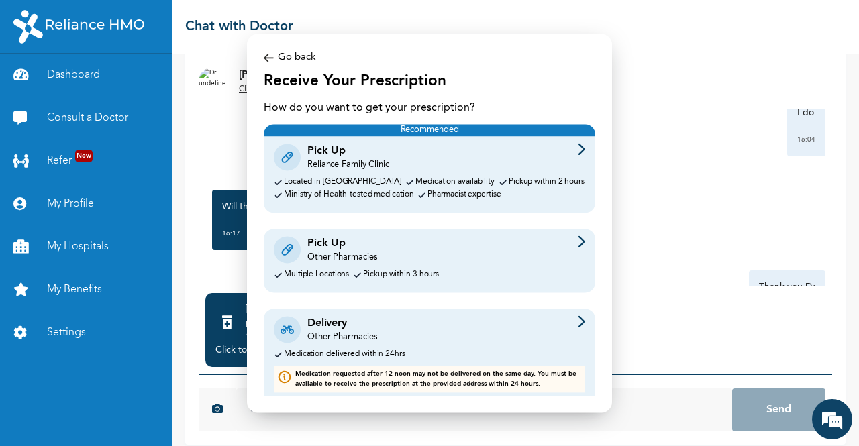
scroll to position [9, 0]
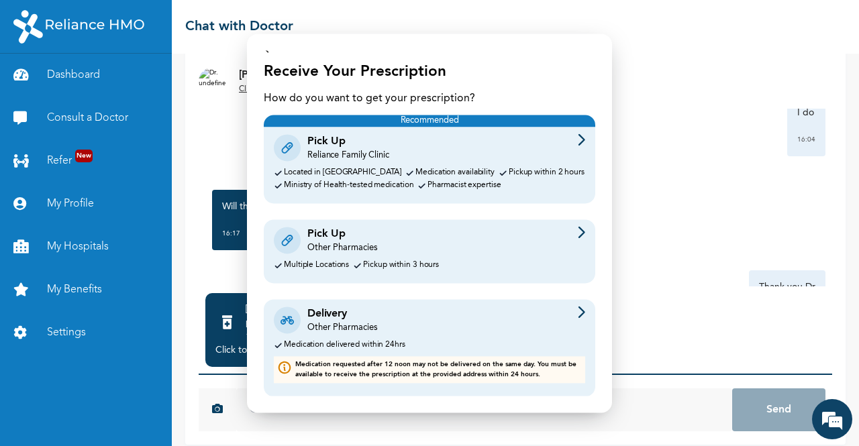
click at [436, 334] on div "Delivery Other Pharmacies Medication delivered within 24hrs Medication requeste…" at bounding box center [430, 347] width 332 height 97
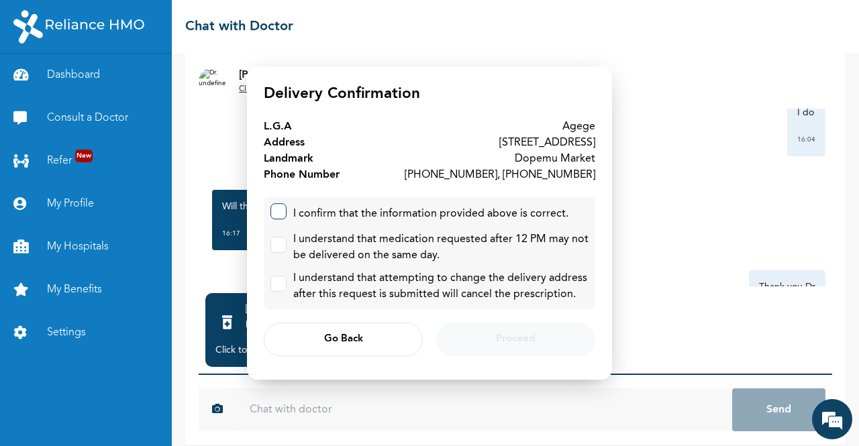
click at [282, 215] on label at bounding box center [278, 211] width 16 height 16
click at [280, 213] on input "checkbox" at bounding box center [275, 208] width 9 height 9
checkbox input "true"
click at [282, 242] on label at bounding box center [278, 245] width 16 height 16
click at [280, 242] on input "checkbox" at bounding box center [275, 242] width 9 height 9
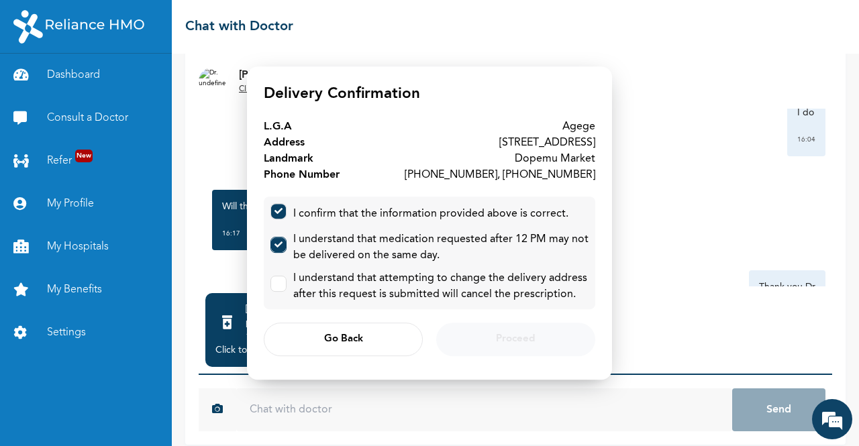
checkbox input "true"
click at [283, 290] on label at bounding box center [278, 284] width 16 height 16
click at [280, 285] on input "checkbox" at bounding box center [275, 281] width 9 height 9
checkbox input "true"
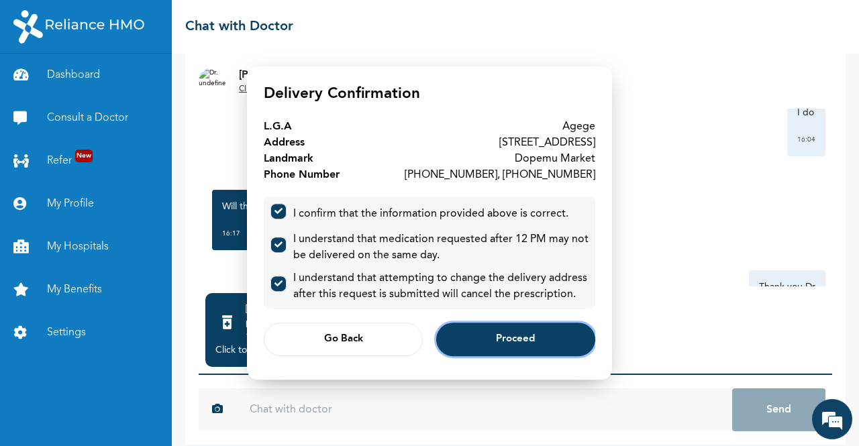
click at [539, 342] on button "Proceed" at bounding box center [515, 340] width 159 height 34
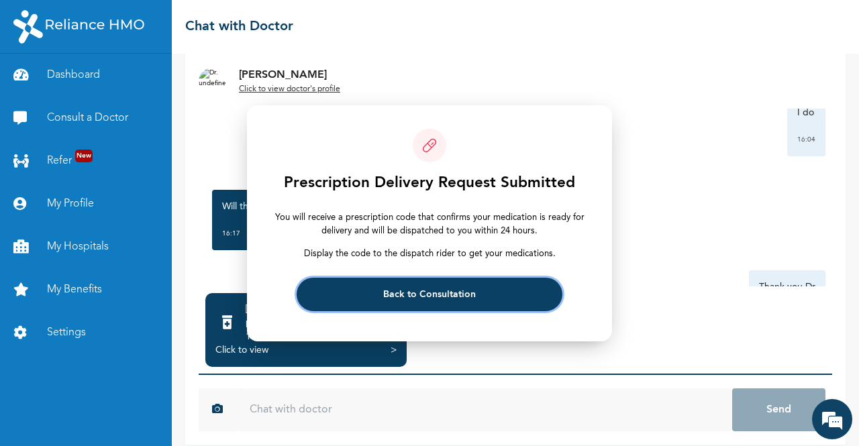
click at [489, 296] on button "Back to Consultation" at bounding box center [429, 295] width 265 height 34
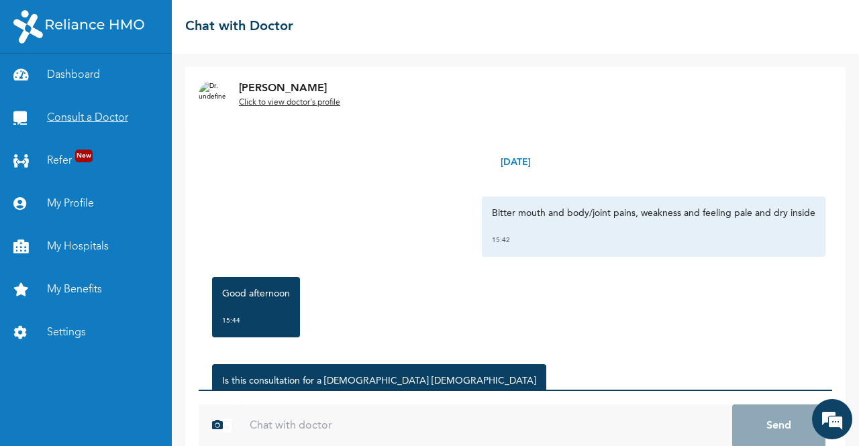
click at [81, 116] on link "Consult a Doctor" at bounding box center [86, 118] width 172 height 43
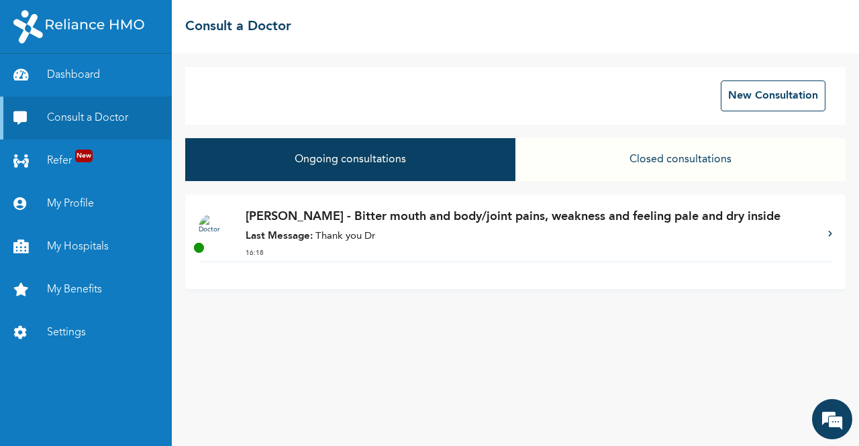
click at [832, 234] on icon at bounding box center [830, 233] width 4 height 7
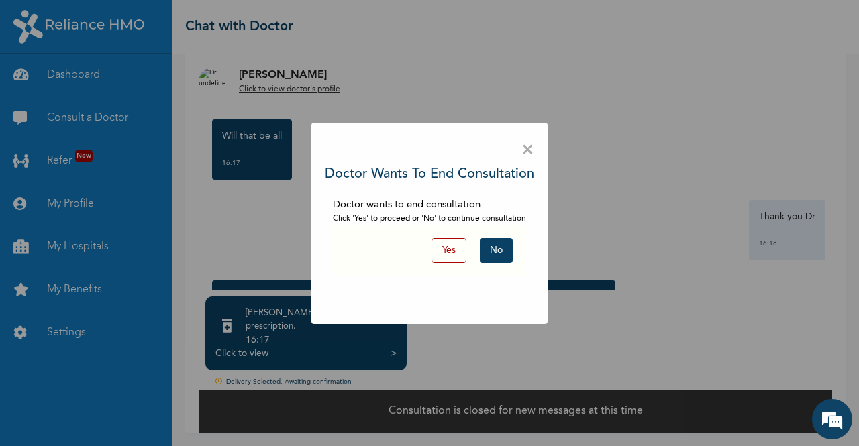
scroll to position [89, 0]
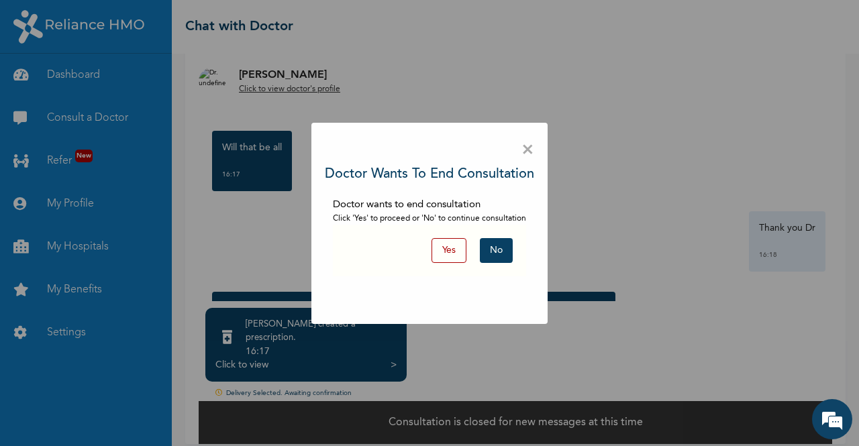
click at [444, 240] on button "Yes" at bounding box center [449, 250] width 35 height 25
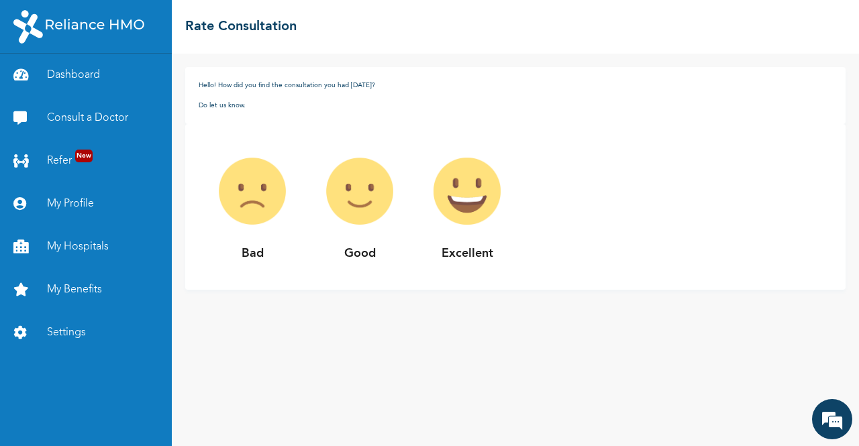
click at [487, 183] on img at bounding box center [466, 191] width 107 height 107
click at [474, 199] on img at bounding box center [466, 191] width 107 height 107
